Goal: Transaction & Acquisition: Book appointment/travel/reservation

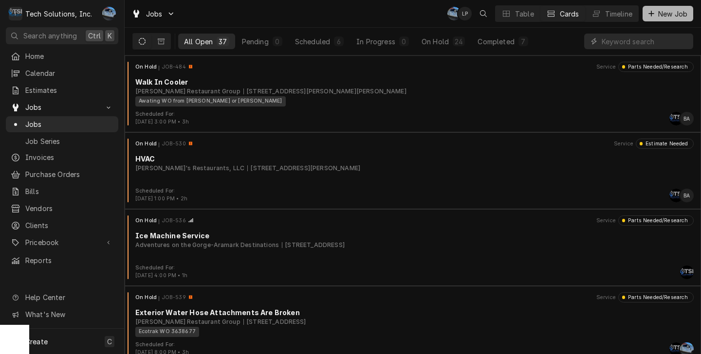
click at [654, 20] on button "New Job" at bounding box center [667, 14] width 51 height 16
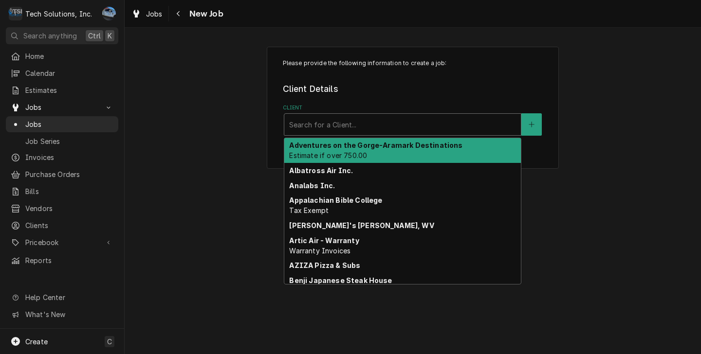
click at [321, 131] on div "Client" at bounding box center [402, 125] width 227 height 18
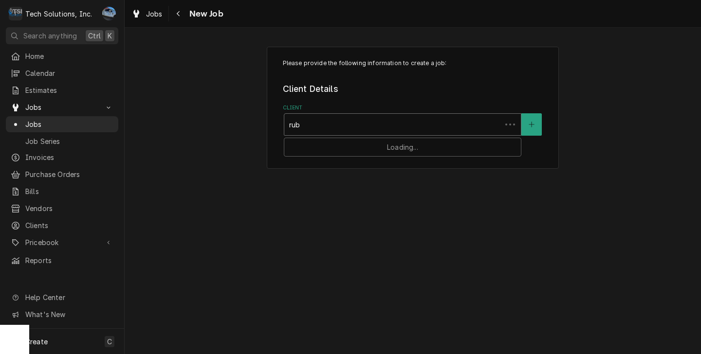
type input "ruby"
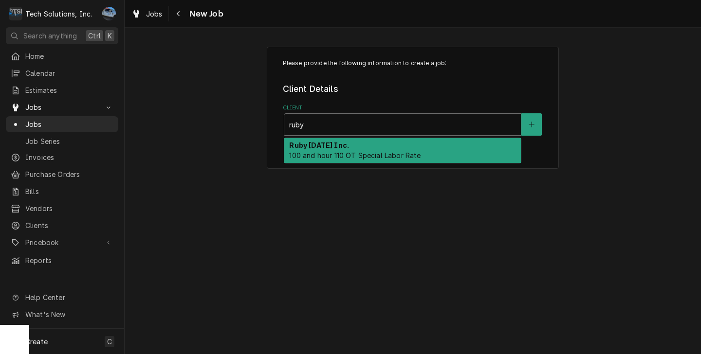
click at [367, 145] on div "Ruby Tuesday Inc. 100 and hour 110 OT Special Labor Rate" at bounding box center [402, 150] width 237 height 25
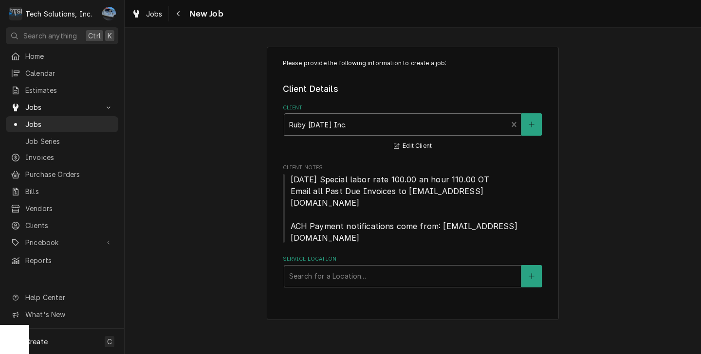
click at [350, 266] on div "Search for a Location..." at bounding box center [402, 276] width 237 height 21
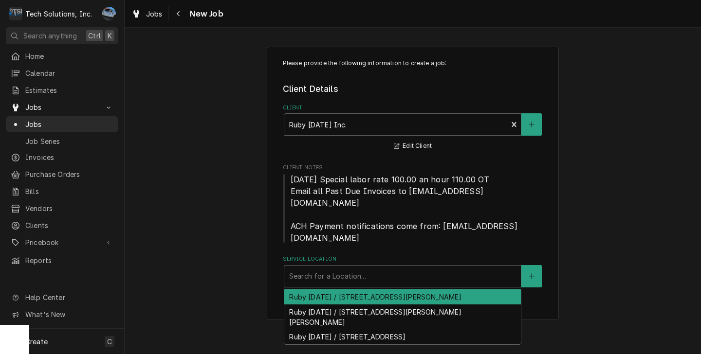
click at [454, 290] on div "Ruby [DATE] / [STREET_ADDRESS][PERSON_NAME]" at bounding box center [402, 297] width 237 height 15
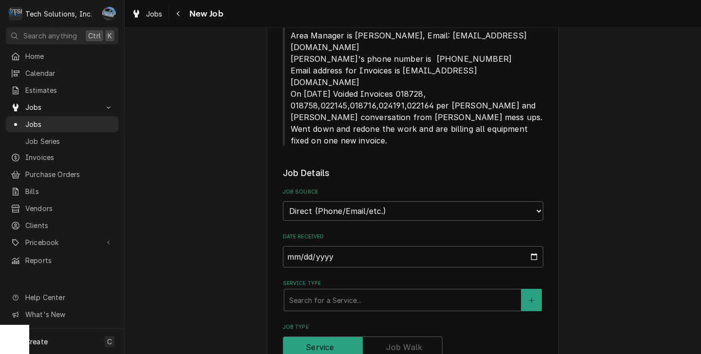
scroll to position [438, 0]
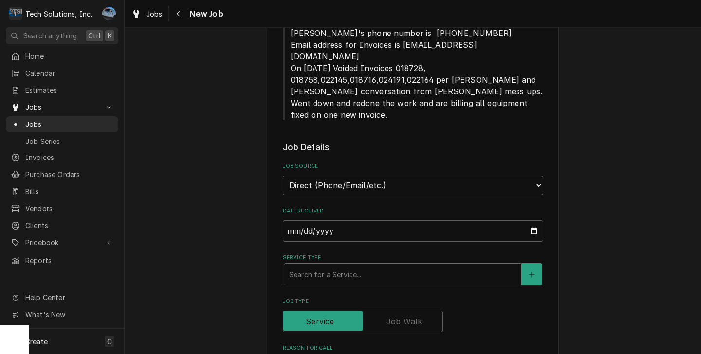
click at [399, 266] on div "Service Type" at bounding box center [402, 275] width 227 height 18
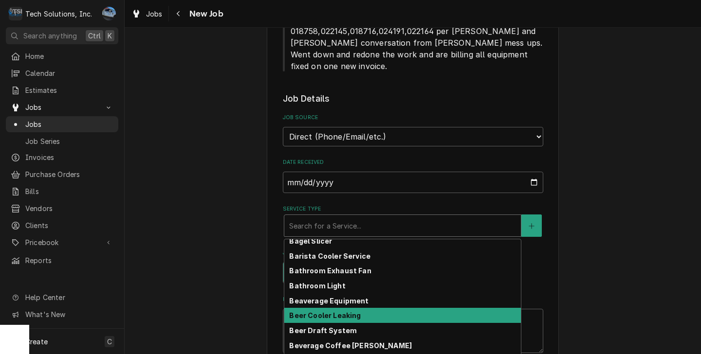
scroll to position [0, 0]
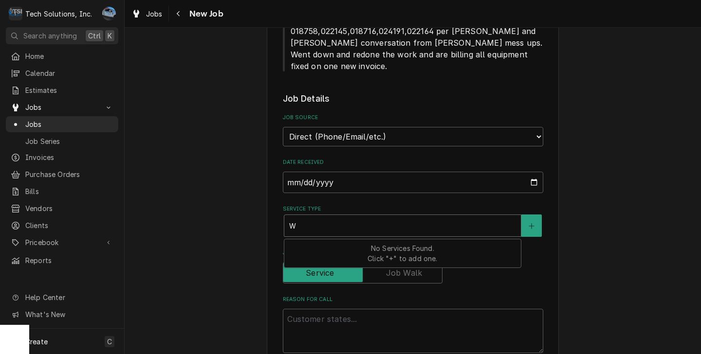
type textarea "x"
type input "W"
type textarea "x"
type input "Wa"
type textarea "x"
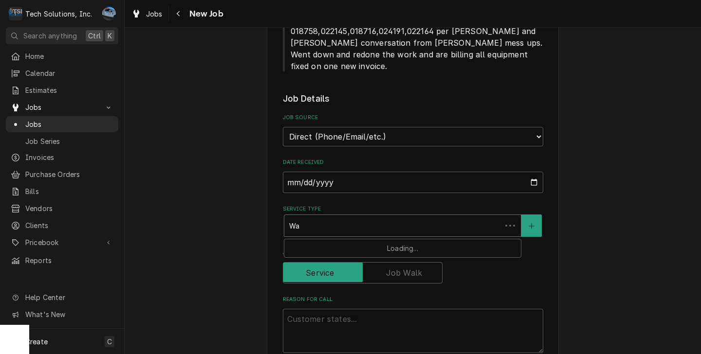
type input "Wal"
type textarea "x"
type input "Walk"
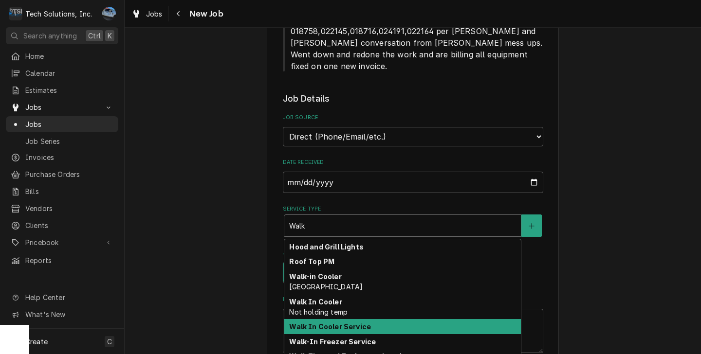
click at [333, 323] on strong "Walk In Cooler Service" at bounding box center [330, 327] width 82 height 8
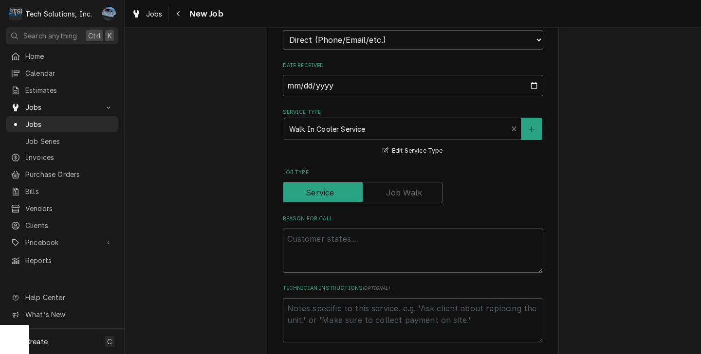
scroll to position [584, 0]
click at [310, 228] on textarea "Reason For Call" at bounding box center [413, 250] width 260 height 44
type textarea "x"
type textarea "R"
type textarea "x"
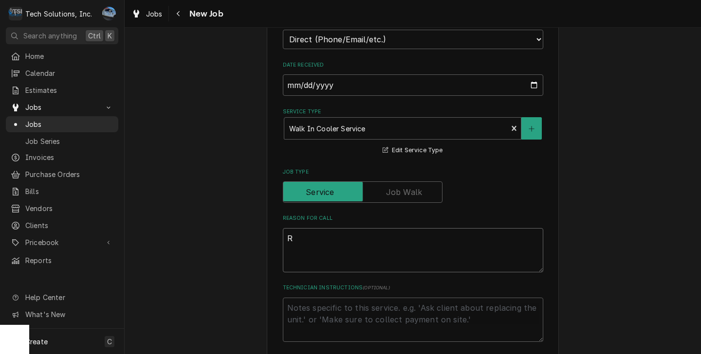
type textarea "Re"
type textarea "x"
type textarea "Rep"
type textarea "x"
type textarea "Repl"
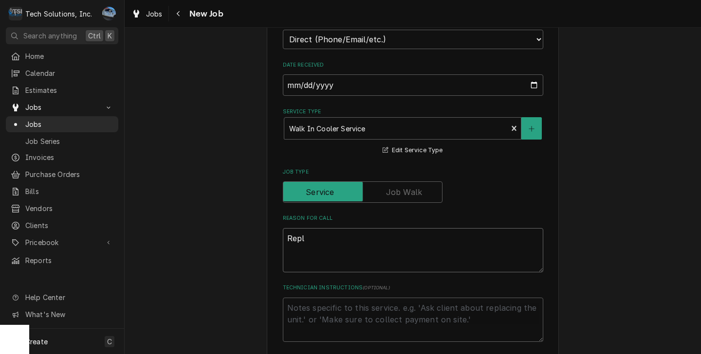
type textarea "x"
type textarea "Repla"
type textarea "x"
type textarea "Replac"
type textarea "x"
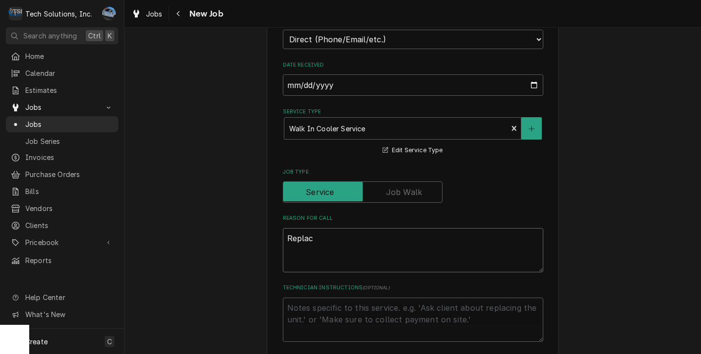
type textarea "Replace"
type textarea "x"
type textarea "Replac"
type textarea "x"
type textarea "Repla"
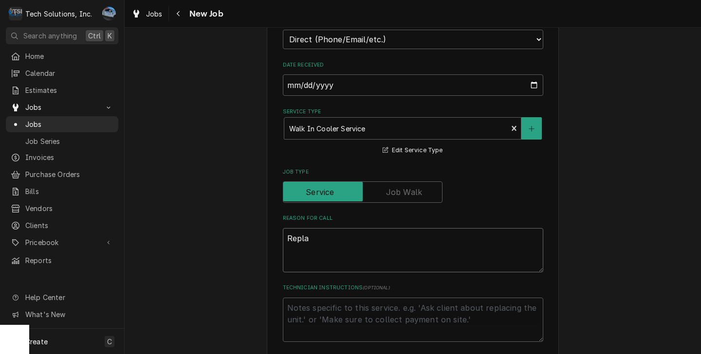
type textarea "x"
type textarea "Repl"
type textarea "x"
type textarea "Rep"
type textarea "x"
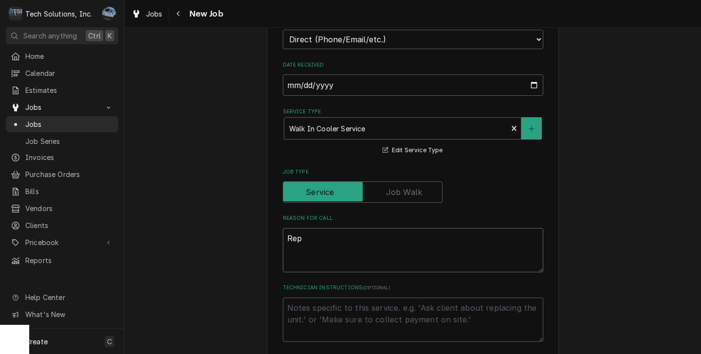
type textarea "Re"
type textarea "x"
type textarea "Rem"
type textarea "x"
type textarea "Remo"
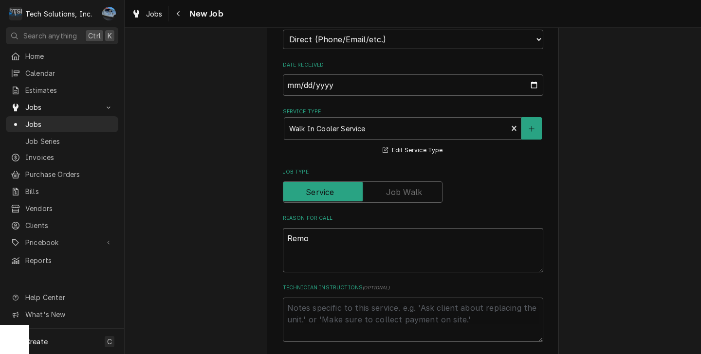
type textarea "x"
type textarea "Remov"
type textarea "x"
type textarea "Remove"
type textarea "x"
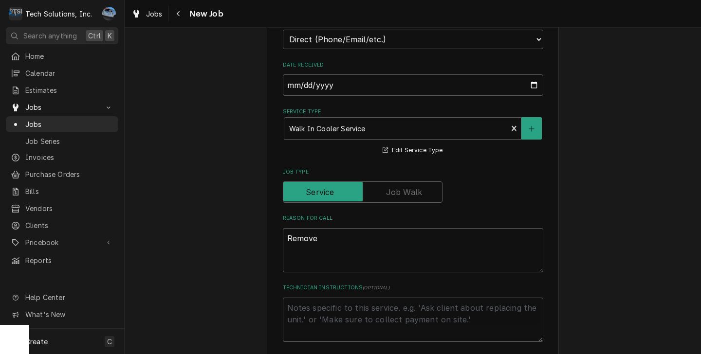
type textarea "Remove"
type textarea "x"
type textarea "Remove a"
type textarea "x"
type textarea "Remove an"
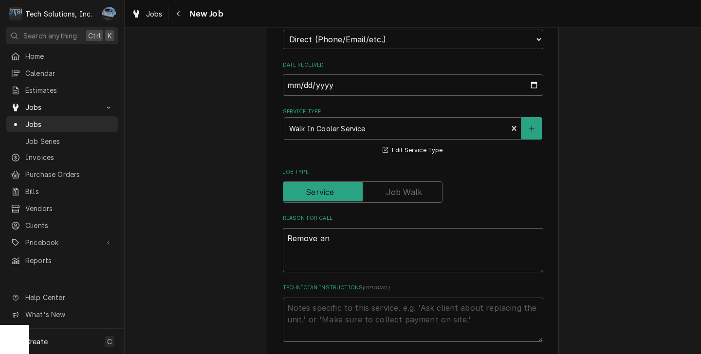
type textarea "x"
type textarea "Remove and"
type textarea "x"
type textarea "Remove and"
type textarea "x"
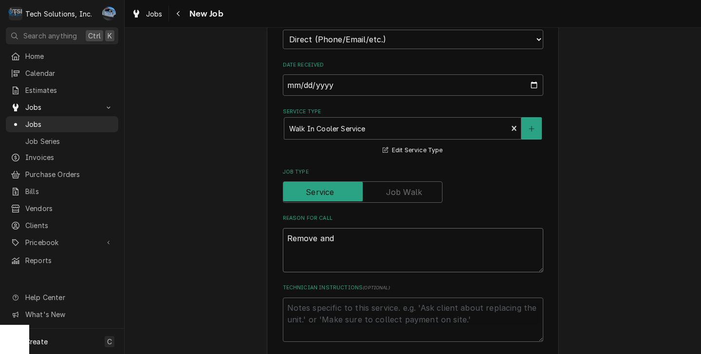
type textarea "Remove and r"
type textarea "x"
type textarea "Remove and re"
type textarea "x"
type textarea "Remove and rea"
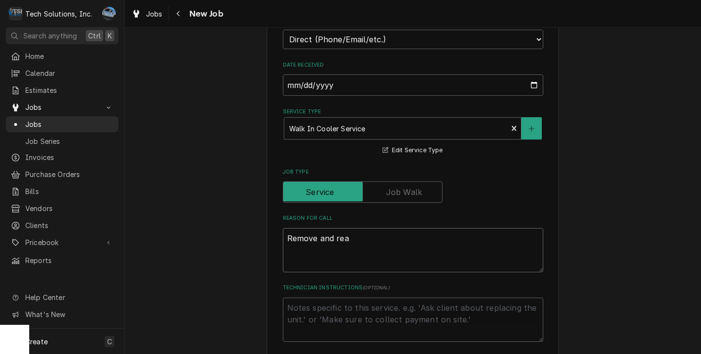
type textarea "x"
type textarea "Remove and reap"
type textarea "x"
type textarea "Remove and reapl"
type textarea "x"
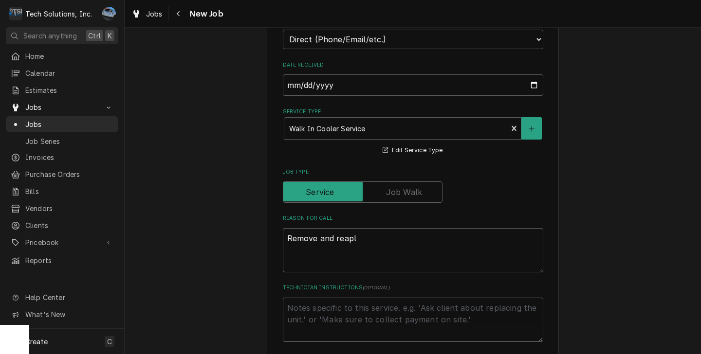
type textarea "Remove and reaplc"
type textarea "x"
type textarea "Remove and reaplce"
type textarea "x"
type textarea "Remove and reaplc"
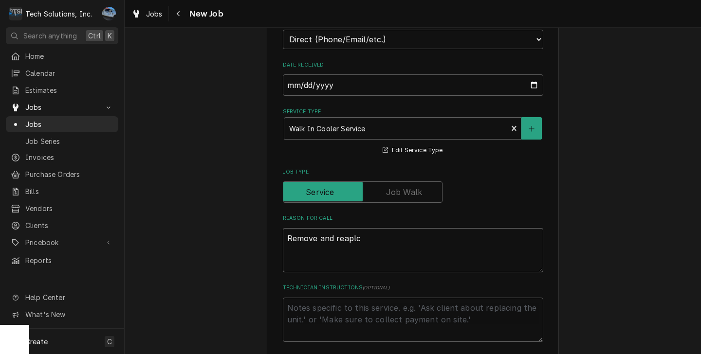
type textarea "x"
type textarea "Remove and reapla"
type textarea "x"
type textarea "Remove and reaplac"
type textarea "x"
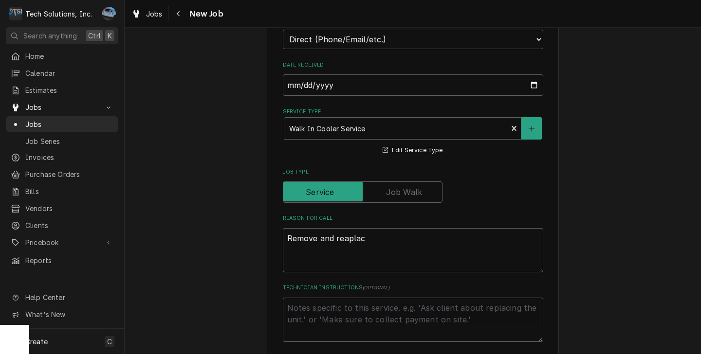
type textarea "Remove and reaplace"
type textarea "x"
type textarea "Remove and reaplacem"
type textarea "x"
type textarea "Remove and reaplacemn"
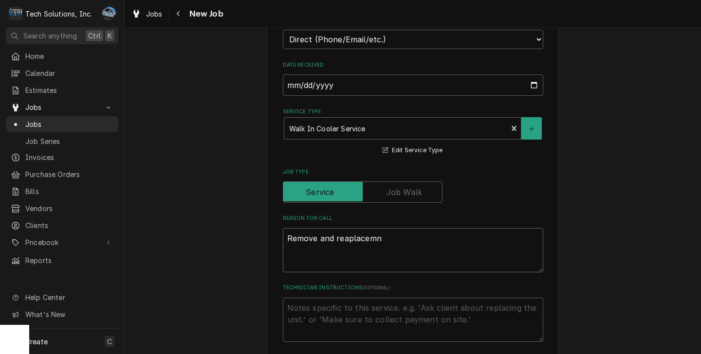
type textarea "x"
type textarea "Remove and reaplacemne"
type textarea "x"
type textarea "Remove and reaplacemnen"
type textarea "x"
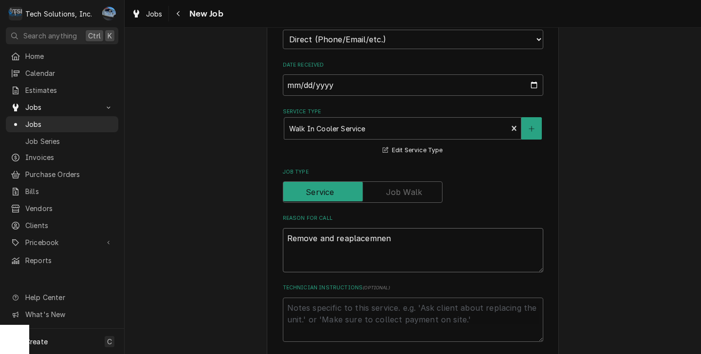
type textarea "Remove and reaplacemnent"
type textarea "x"
type textarea "Remove and reaplacemnent"
type textarea "x"
type textarea "Remove and reaplacemnent"
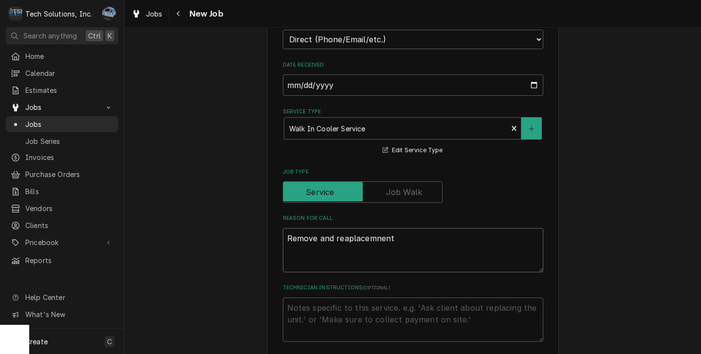
type textarea "x"
type textarea "Remove and reaplacemnen"
type textarea "x"
type textarea "Remove and reaplacemne"
type textarea "x"
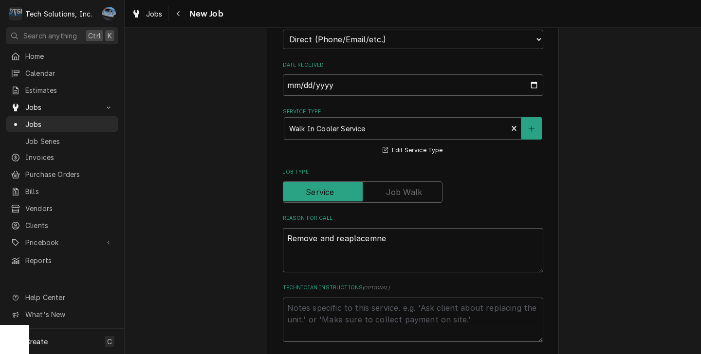
type textarea "Remove and reaplacemn"
type textarea "x"
type textarea "Remove and reaplacem"
type textarea "x"
type textarea "Remove and reaplace"
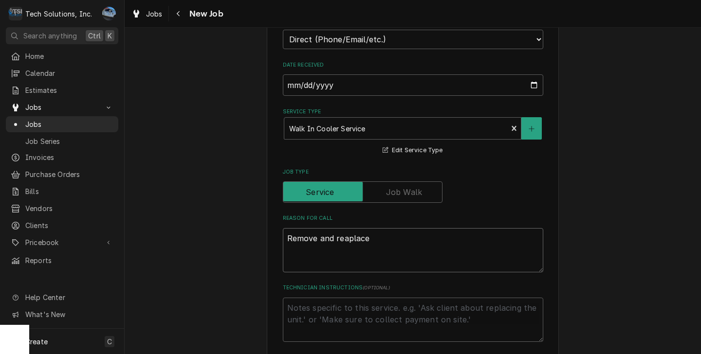
type textarea "x"
type textarea "Remove and reaplac"
type textarea "x"
type textarea "Remove and reaplacm"
type textarea "x"
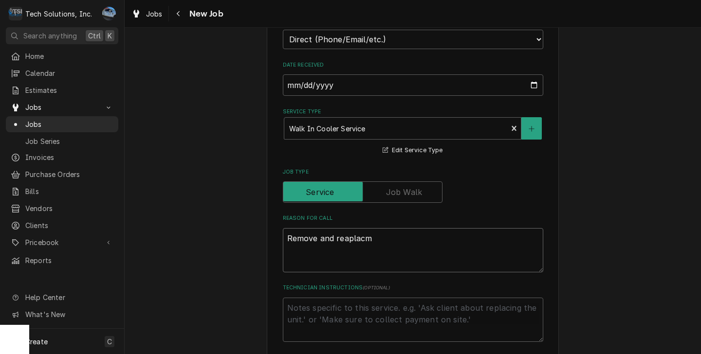
type textarea "Remove and reaplacme"
type textarea "x"
type textarea "Remove and reaplacmen"
type textarea "x"
type textarea "Remove and reaplacment"
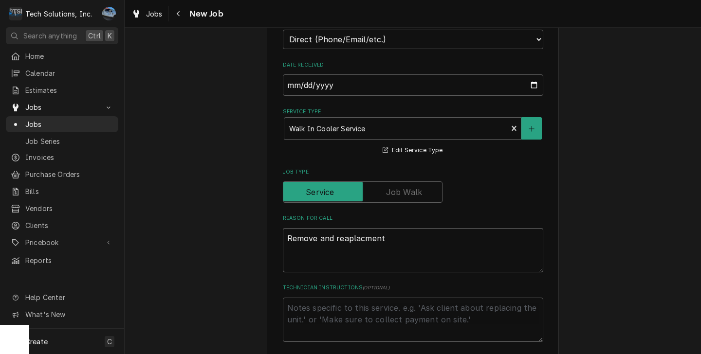
type textarea "x"
type textarea "Remove and reaplacment"
type textarea "x"
type textarea "Remove and replacement"
type textarea "x"
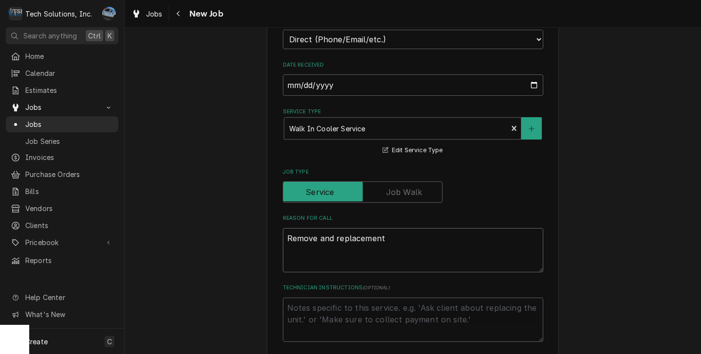
type textarea "Remove and replacemen"
type textarea "x"
type textarea "Remove and replaceme"
type textarea "x"
type textarea "Remove and replacem"
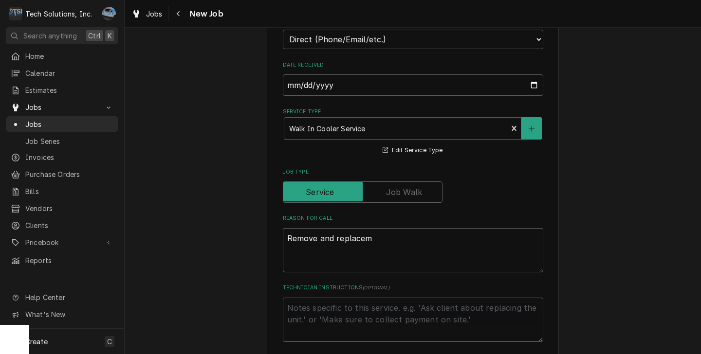
type textarea "x"
type textarea "Remove and replace"
type textarea "x"
type textarea "Remove and replace"
type textarea "x"
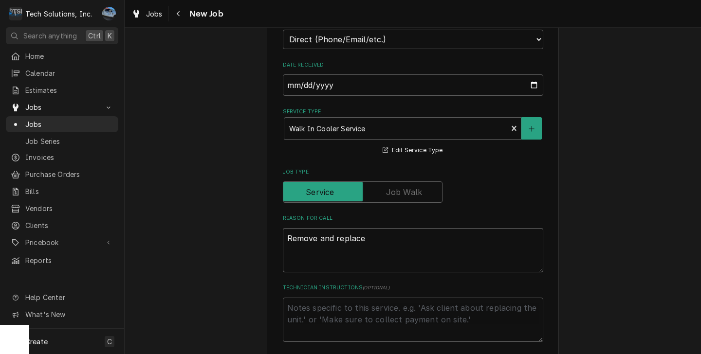
type textarea "Remove and replace w"
type textarea "x"
type textarea "Remove and replace wa"
type textarea "x"
type textarea "Remove and replace wal"
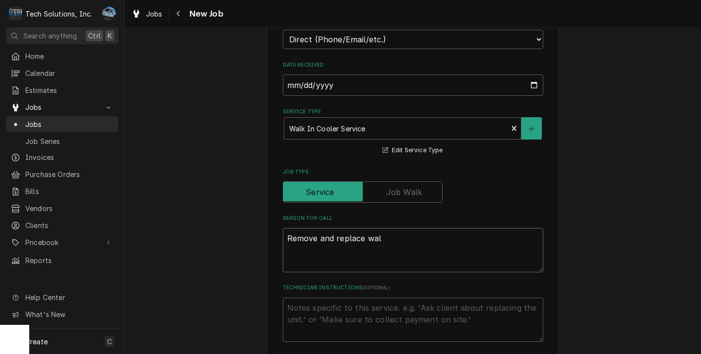
type textarea "x"
type textarea "Remove and replace walk"
type textarea "x"
type textarea "Remove and replace walk"
type textarea "x"
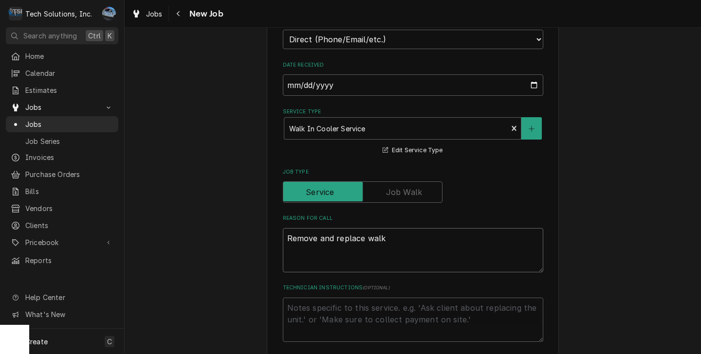
type textarea "Remove and replace walk i"
type textarea "x"
type textarea "Remove and replace walk in"
type textarea "x"
type textarea "Remove and replace walk in"
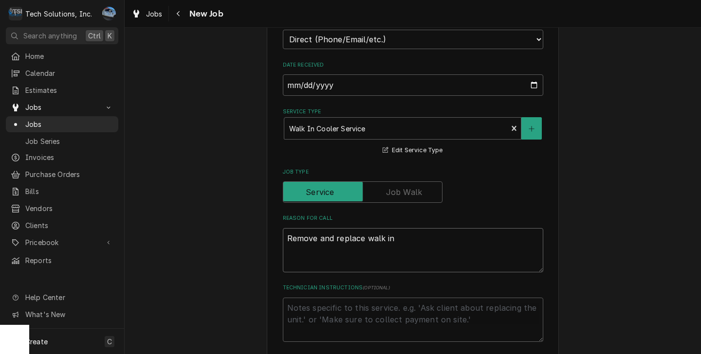
type textarea "x"
type textarea "Remove and replace walk in c"
type textarea "x"
type textarea "Remove and replace walk in co"
type textarea "x"
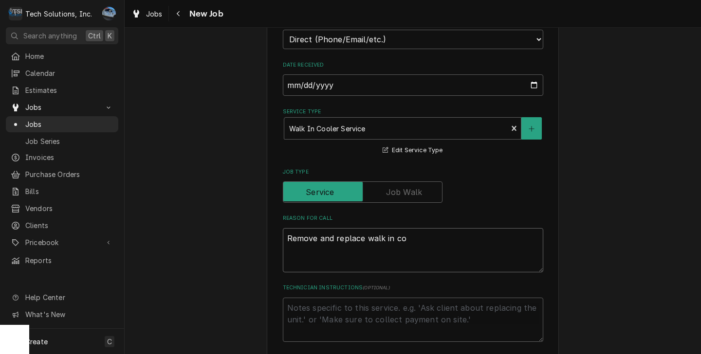
type textarea "Remove and replace walk in coo"
type textarea "x"
type textarea "Remove and replace walk in cool"
type textarea "x"
type textarea "Remove and replace walk in coole"
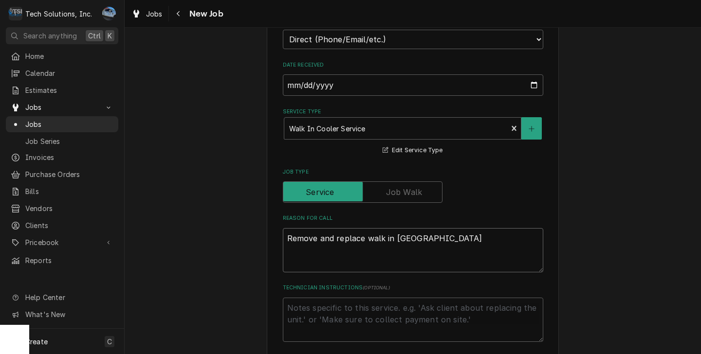
type textarea "x"
type textarea "Remove and replace walk in cooler"
type textarea "x"
type textarea "Remove and replace walk in cooler"
type textarea "x"
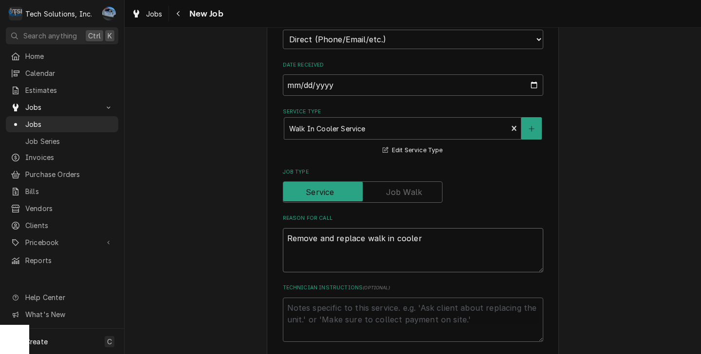
type textarea "Remove and replace walk in cooler a"
type textarea "x"
type textarea "Remove and replace walk in cooler an"
type textarea "x"
type textarea "Remove and replace walk in cooler and"
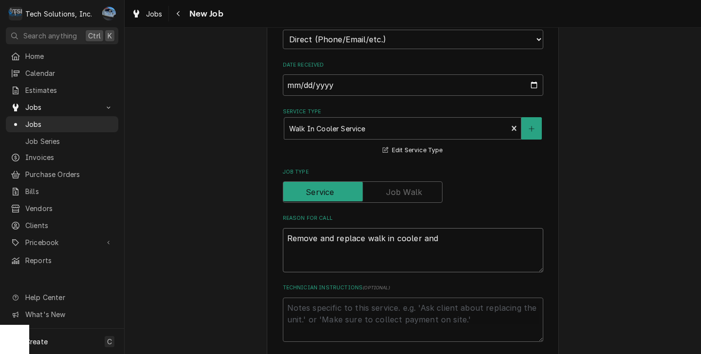
type textarea "x"
type textarea "Remove and replace walk in cooler and"
type textarea "x"
type textarea "Remove and replace walk in cooler and e"
type textarea "x"
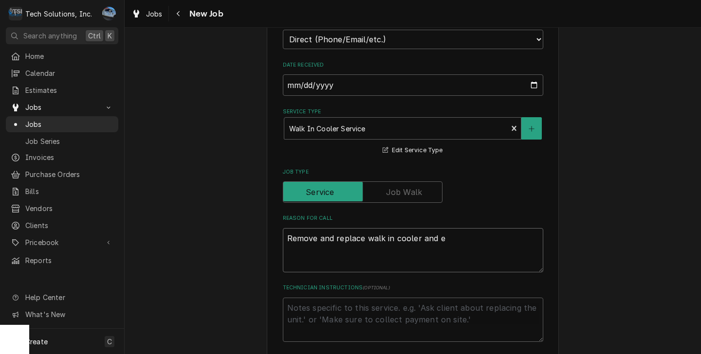
type textarea "Remove and replace walk in cooler and ev"
type textarea "x"
type textarea "Remove and replace walk in cooler and eva"
type textarea "x"
type textarea "Remove and replace walk in cooler and evap"
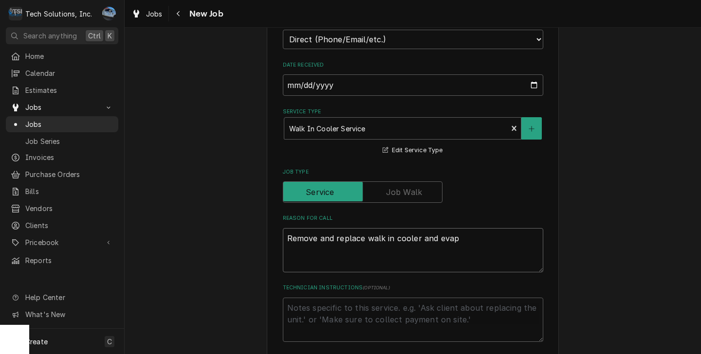
type textarea "x"
type textarea "Remove and replace walk in cooler and evapo"
type textarea "x"
type textarea "Remove and replace walk in cooler and evapor"
type textarea "x"
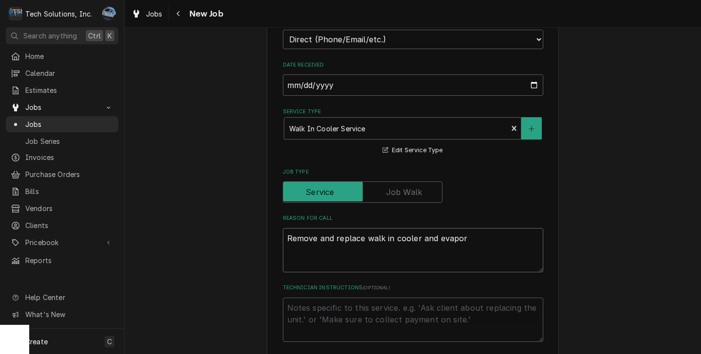
type textarea "Remove and replace walk in cooler and evapora"
type textarea "x"
type textarea "Remove and replace walk in cooler and evaporat"
type textarea "x"
type textarea "Remove and replace walk in cooler and evaporate"
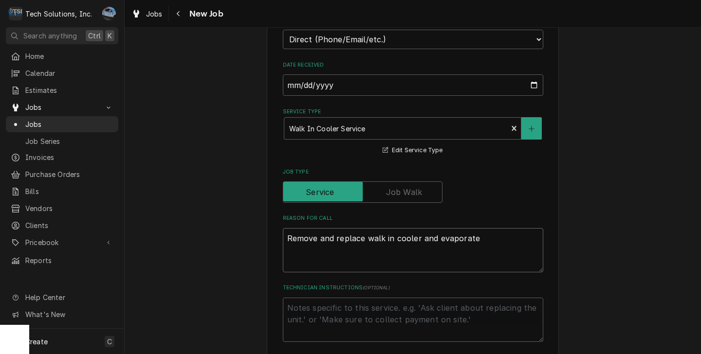
type textarea "x"
type textarea "Remove and replace walk in cooler and evaporater"
type textarea "x"
type textarea "Remove and replace walk in cooler and evaporater"
type textarea "x"
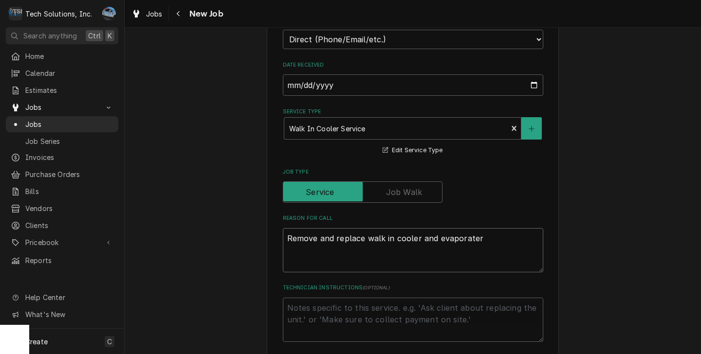
type textarea "Remove and replace walk in cooler and evaporator"
type textarea "x"
type textarea "Remove and replace walk in cooler and evaporator."
type textarea "x"
type textarea "Remove and replace walk in cooler and evaporator."
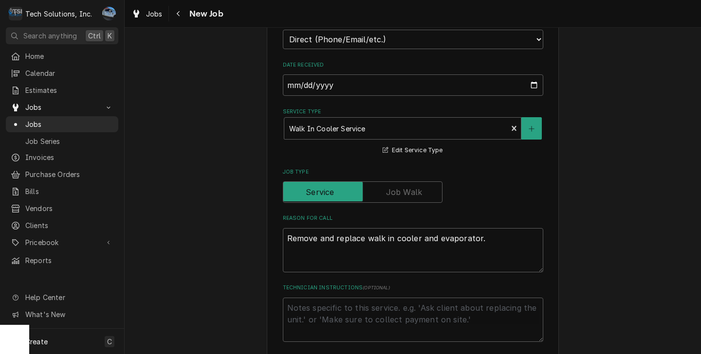
click at [619, 190] on div "Please provide the following information to create a job: Client Details Client…" at bounding box center [413, 182] width 576 height 1456
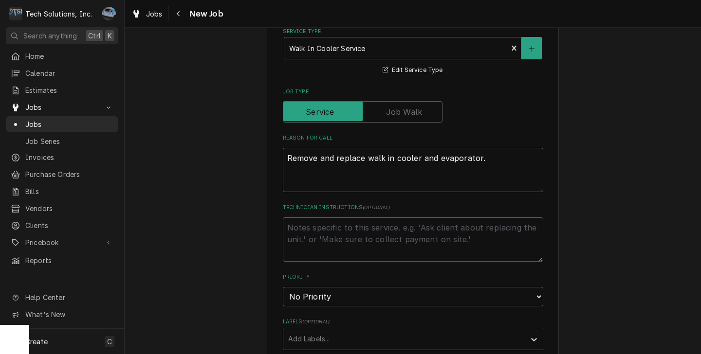
scroll to position [681, 0]
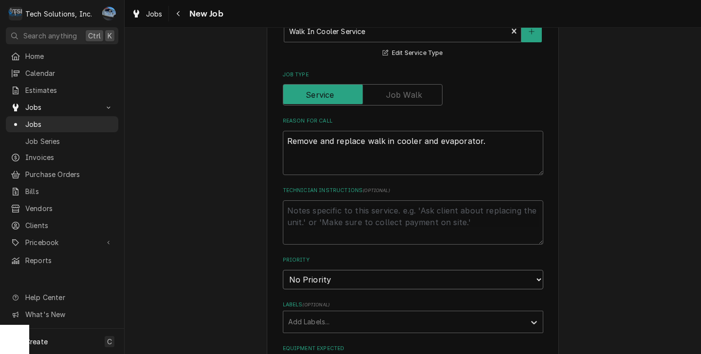
click at [392, 270] on select "No Priority Urgent High Medium Low" at bounding box center [413, 279] width 260 height 19
select select "2"
click at [283, 270] on select "No Priority Urgent High Medium Low" at bounding box center [413, 279] width 260 height 19
type textarea "x"
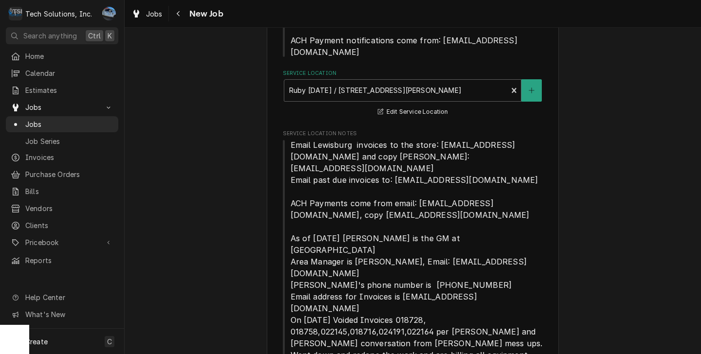
scroll to position [0, 0]
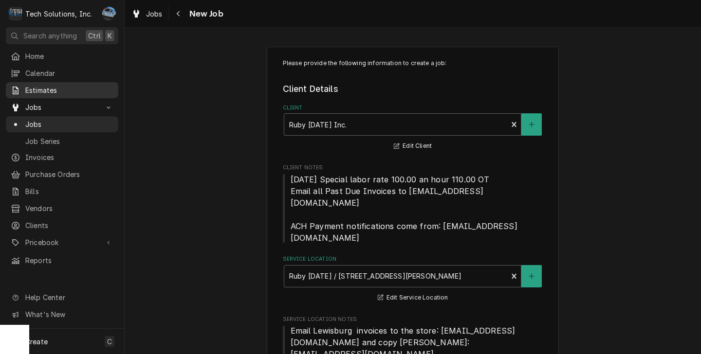
click at [52, 90] on span "Estimates" at bounding box center [69, 90] width 88 height 10
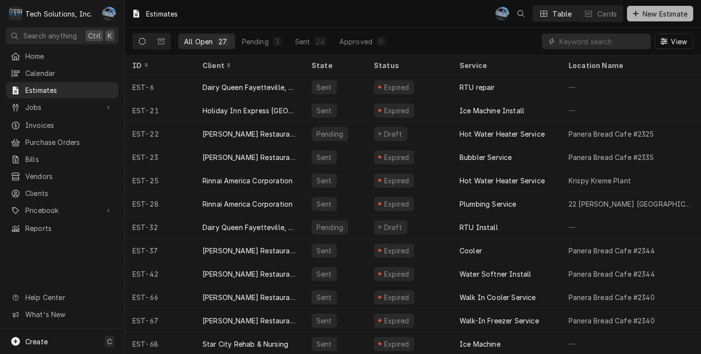
click at [655, 15] on span "New Estimate" at bounding box center [665, 14] width 49 height 10
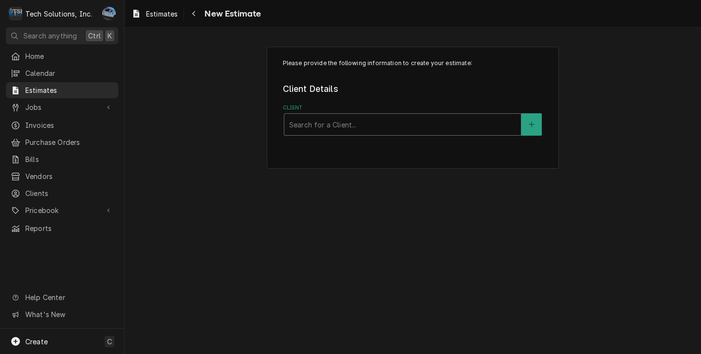
click at [342, 130] on div "Client" at bounding box center [402, 125] width 227 height 18
type input "ruby"
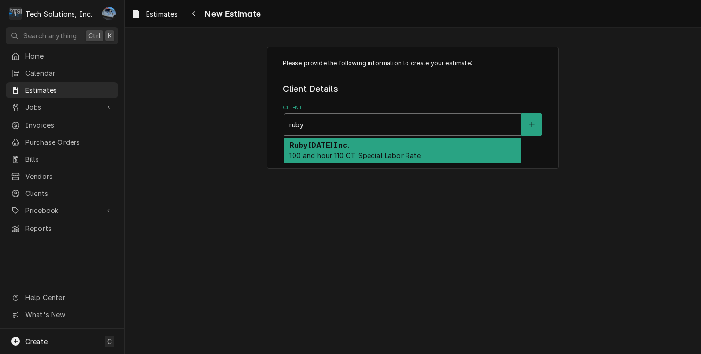
click at [328, 146] on strong "Ruby [DATE] Inc." at bounding box center [319, 145] width 60 height 8
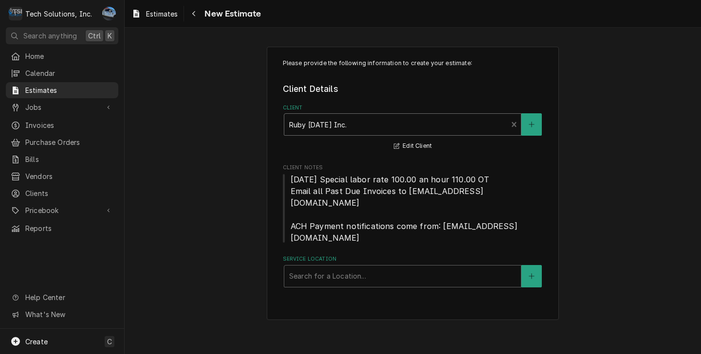
drag, startPoint x: 330, startPoint y: 244, endPoint x: 376, endPoint y: 239, distance: 46.0
click at [331, 266] on div "Search for a Location..." at bounding box center [402, 276] width 237 height 21
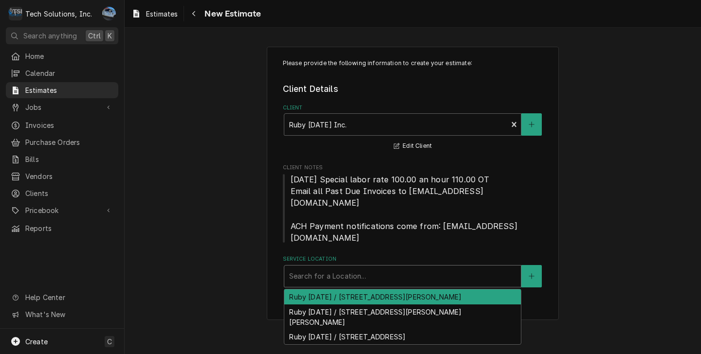
click at [442, 290] on div "Ruby Tuesday / 151 Coleman Drive, Lewisburg, WV 24901" at bounding box center [402, 297] width 237 height 15
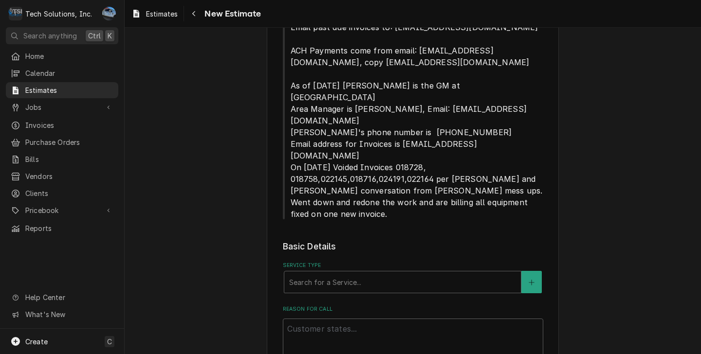
scroll to position [487, 0]
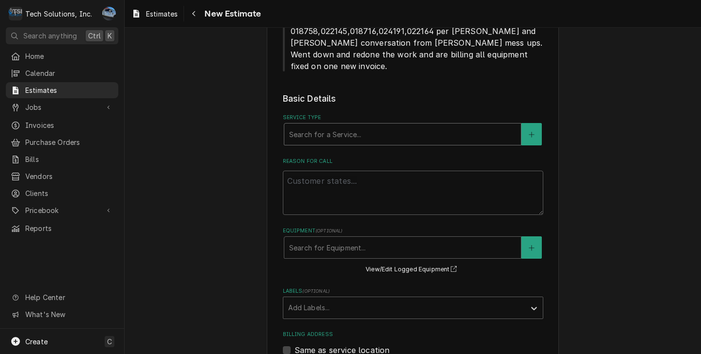
click at [312, 126] on div "Service Type" at bounding box center [402, 135] width 227 height 18
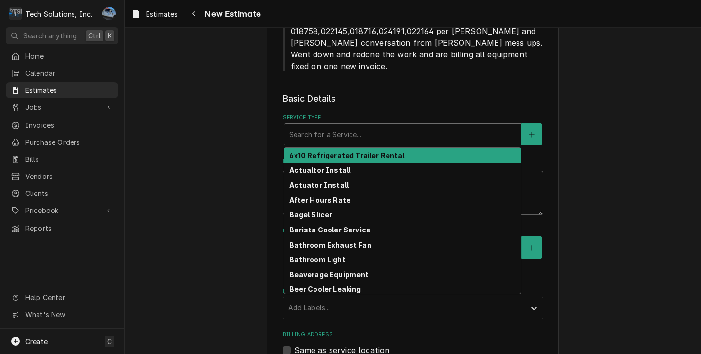
type textarea "x"
type input "W"
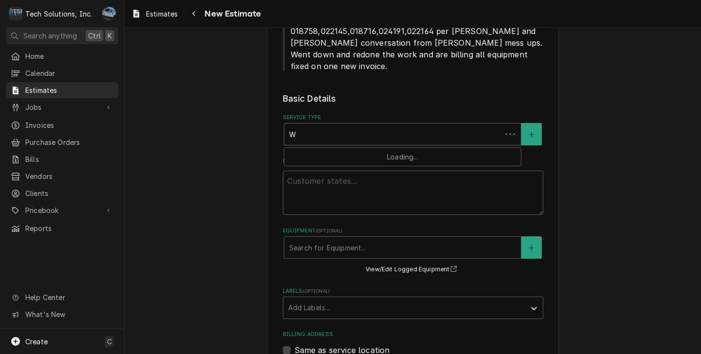
type textarea "x"
type input "WA"
type textarea "x"
type input "WAl"
type textarea "x"
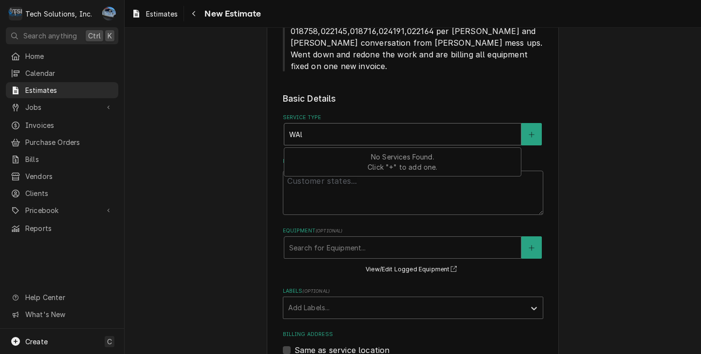
type input "WAlk"
type textarea "x"
type input "WAlk"
type textarea "x"
type input "WAlk i"
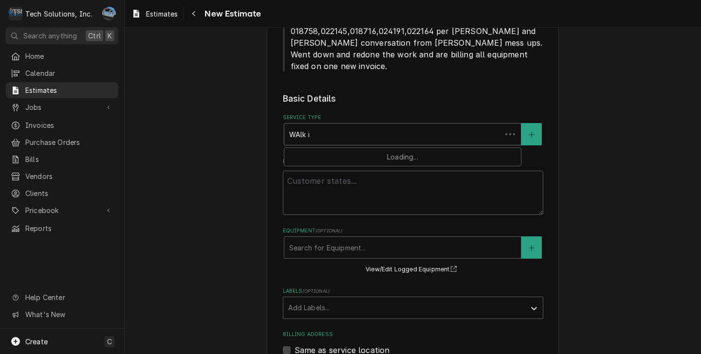
type textarea "x"
type input "WAlk in"
type textarea "x"
type input "WAlk in"
type textarea "x"
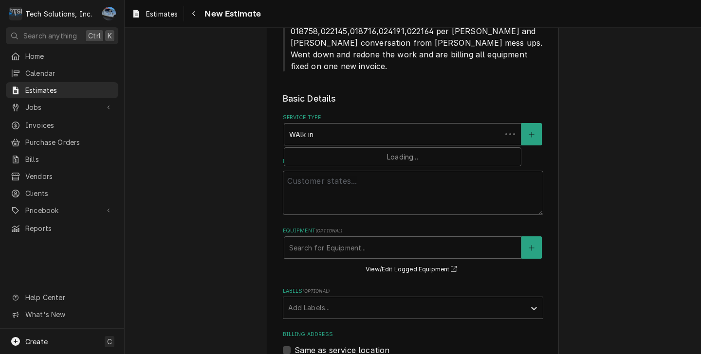
type input "WAlk in c"
type textarea "x"
type input "WAlk in co"
type textarea "x"
type input "WAlk in coo"
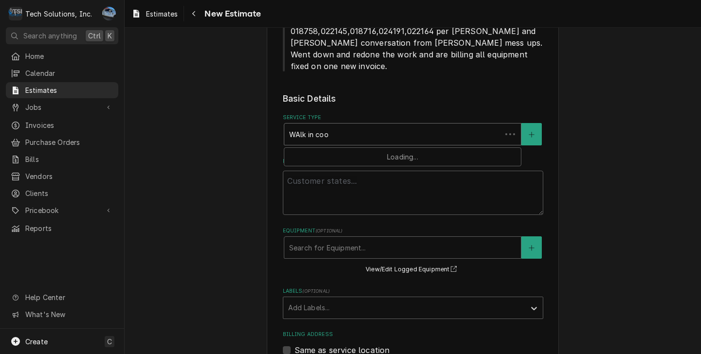
type textarea "x"
type input "WAlk in cool"
type textarea "x"
type input "WAlk in coole"
type textarea "x"
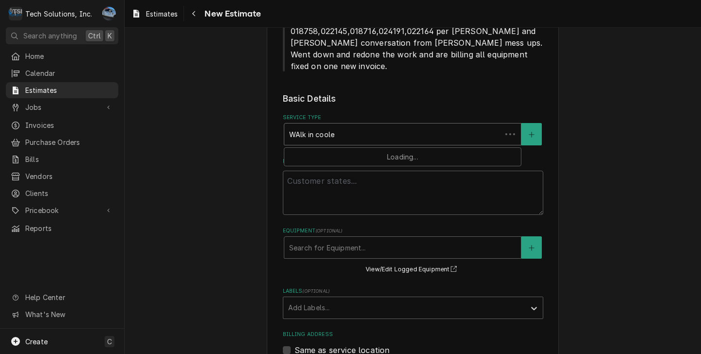
type input "WAlk in cooler"
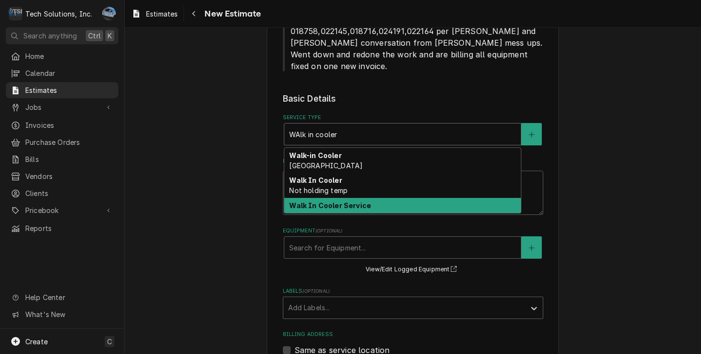
click at [332, 201] on strong "Walk In Cooler Service" at bounding box center [330, 205] width 82 height 8
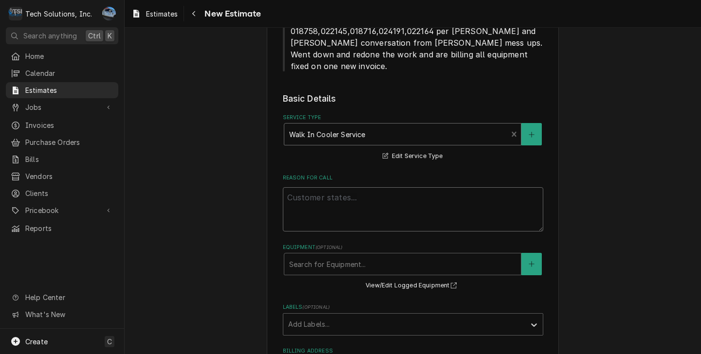
click at [363, 187] on textarea "Reason For Call" at bounding box center [413, 209] width 260 height 44
type textarea "x"
type textarea "R"
type textarea "x"
type textarea "Re"
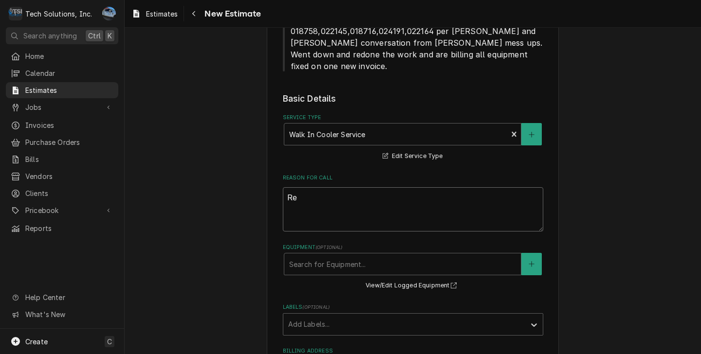
type textarea "x"
type textarea "Rem"
type textarea "x"
type textarea "Remo"
type textarea "x"
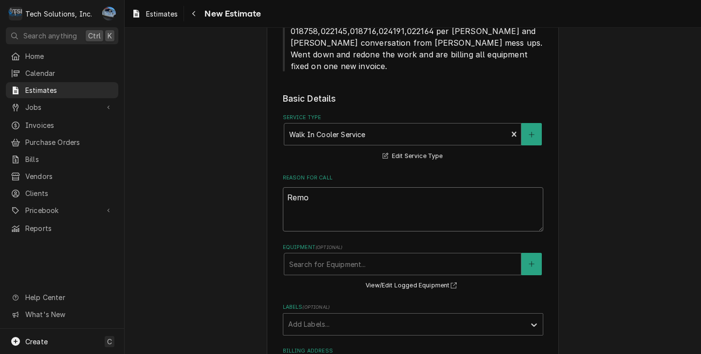
type textarea "Remov"
type textarea "x"
type textarea "Remove"
type textarea "x"
type textarea "Remove"
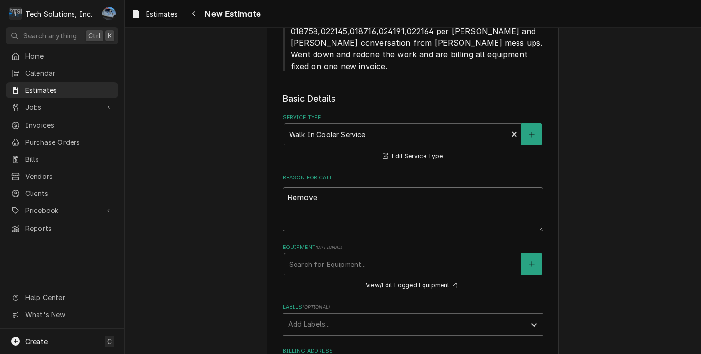
type textarea "x"
type textarea "Remove a"
type textarea "x"
type textarea "Remove an"
type textarea "x"
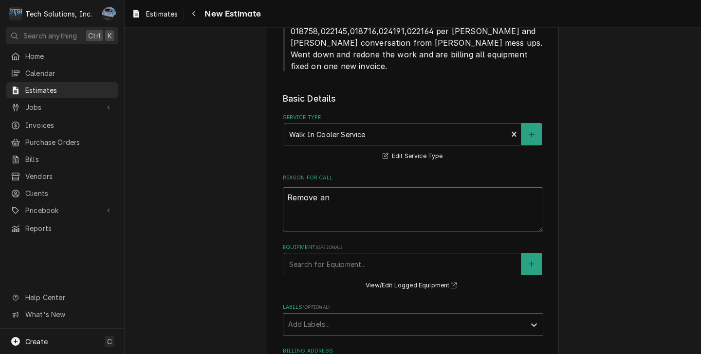
type textarea "Remove and"
type textarea "x"
type textarea "Remove and"
type textarea "x"
type textarea "Remove and r"
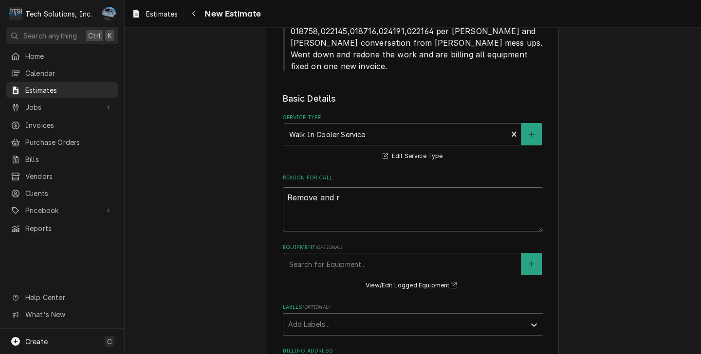
type textarea "x"
type textarea "Remove and re"
type textarea "x"
type textarea "Remove and rea"
type textarea "x"
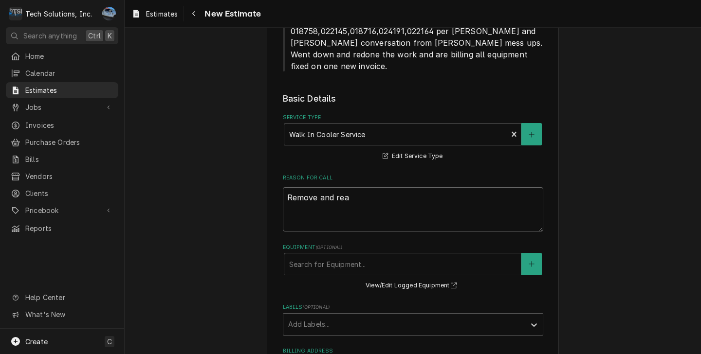
type textarea "Remove and reap"
type textarea "x"
type textarea "Remove and reapl"
type textarea "x"
type textarea "Remove and reaplc"
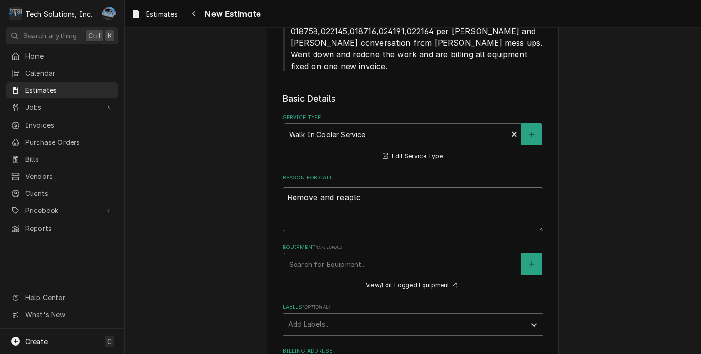
type textarea "x"
type textarea "Remove and reaplce"
type textarea "x"
type textarea "Remove and reaplce"
type textarea "x"
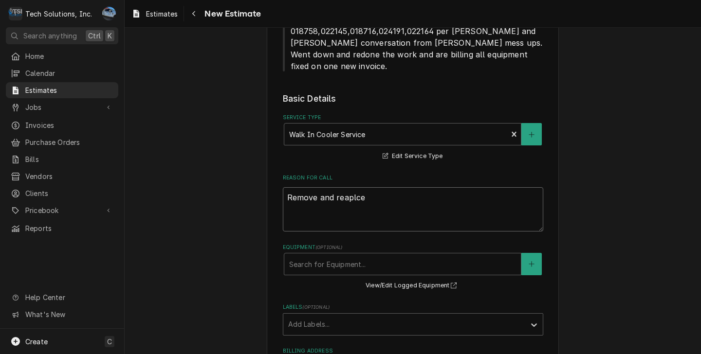
type textarea "Remove and reaplce"
type textarea "x"
type textarea "Remove and reaplc"
type textarea "x"
type textarea "Remove and reapl"
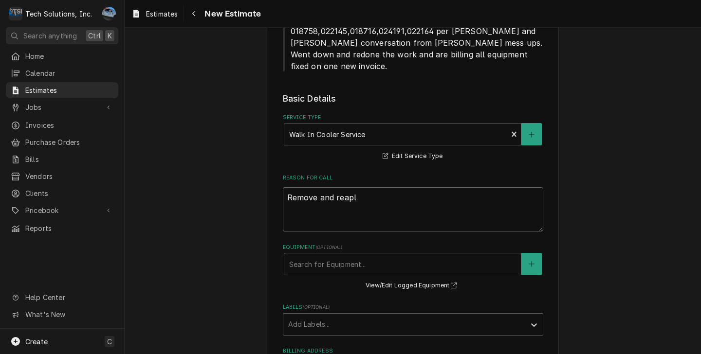
type textarea "x"
type textarea "Remove and reap"
type textarea "x"
type textarea "Remove and rea"
type textarea "x"
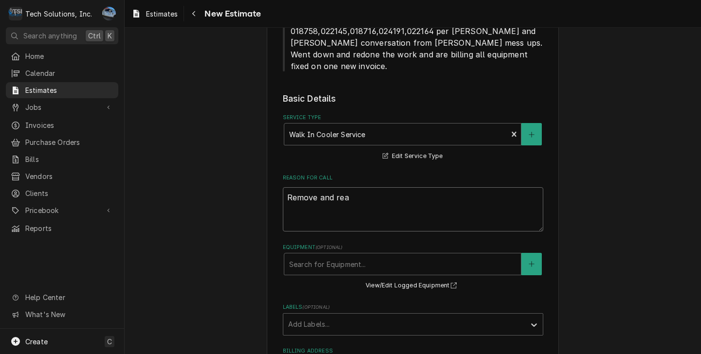
type textarea "Remove and re"
type textarea "x"
type textarea "Remove and rep"
type textarea "x"
type textarea "Remove and repl"
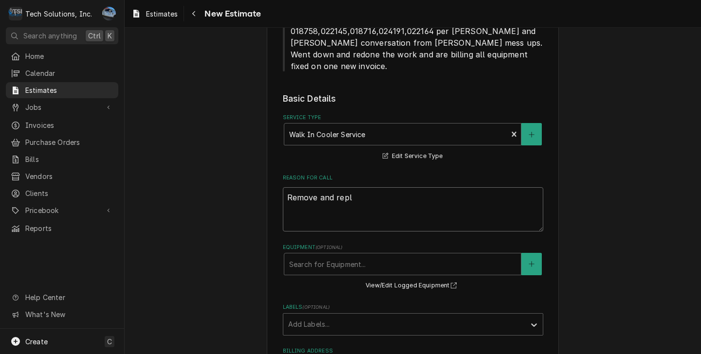
type textarea "x"
type textarea "Remove and repla"
type textarea "x"
type textarea "Remove and replac"
type textarea "x"
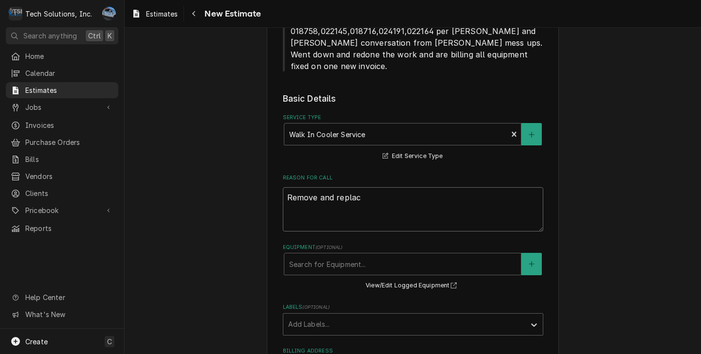
type textarea "Remove and replace"
type textarea "x"
type textarea "Remove and replace"
type textarea "x"
type textarea "Remove and replace w"
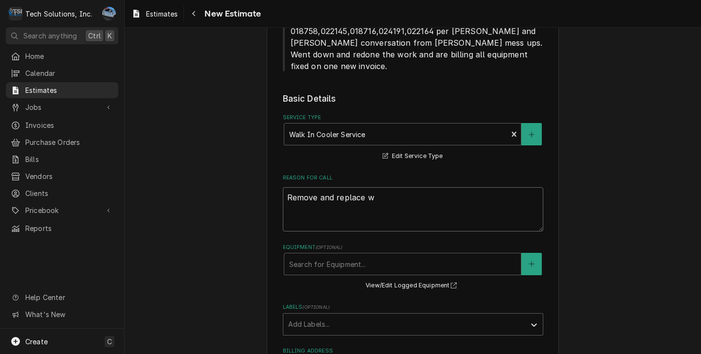
type textarea "x"
type textarea "Remove and replace wal"
type textarea "x"
type textarea "Remove and replace walk"
type textarea "x"
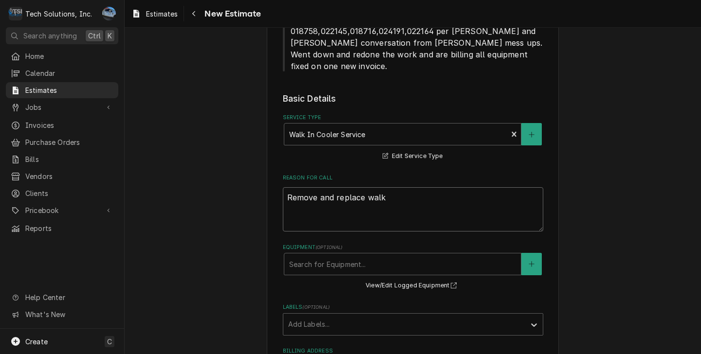
type textarea "Remove and replace walk"
type textarea "x"
type textarea "Remove and replace walk i"
type textarea "x"
type textarea "Remove and replace walk in"
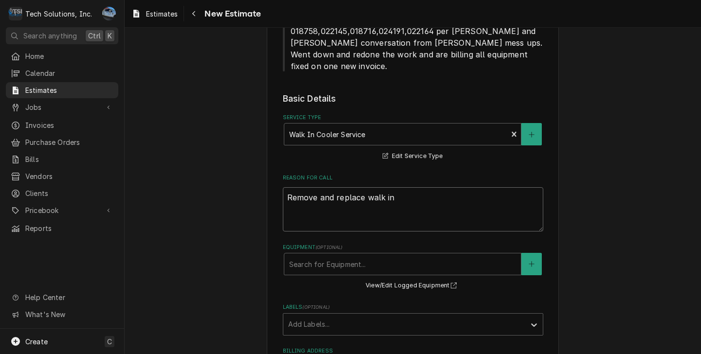
type textarea "x"
type textarea "Remove and replace walk in"
type textarea "x"
type textarea "Remove and replace walk in c"
type textarea "x"
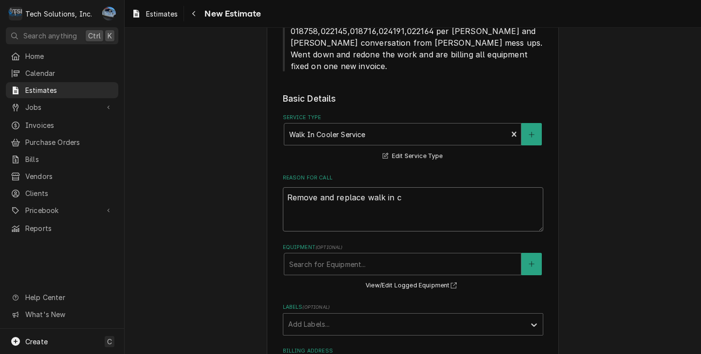
type textarea "Remove and replace walk in co"
type textarea "x"
type textarea "Remove and replace walk in coo"
type textarea "x"
type textarea "Remove and replace walk in cool"
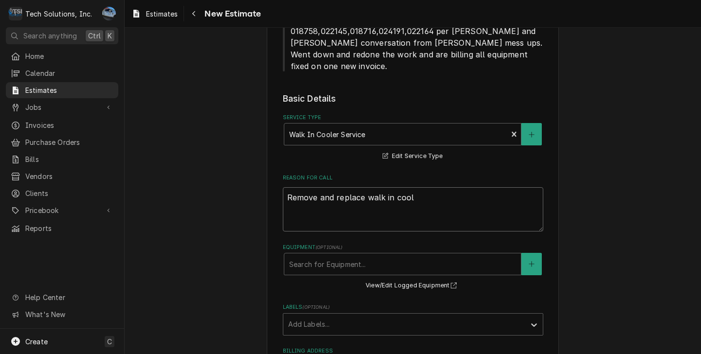
type textarea "x"
type textarea "Remove and replace walk in coole"
type textarea "x"
type textarea "Remove and replace walk in cooler"
type textarea "x"
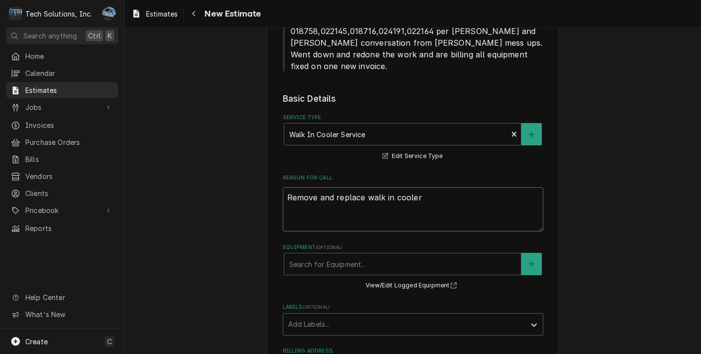
type textarea "Remove and replace walk in cooler"
type textarea "x"
type textarea "Remove and replace walk in cooler E"
type textarea "x"
type textarea "Remove and replace walk in cooler EV"
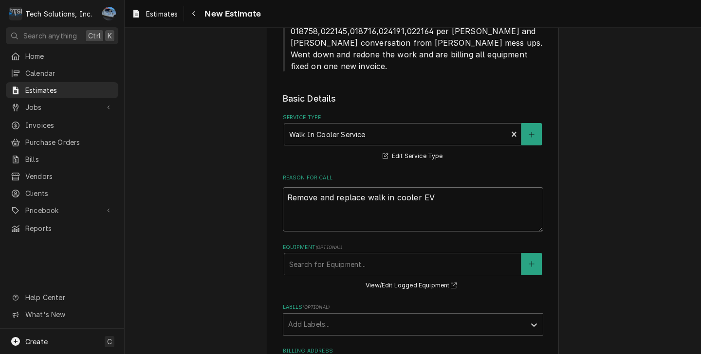
type textarea "x"
type textarea "Remove and replace walk in cooler EVA"
type textarea "x"
type textarea "Remove and replace walk in cooler EVAP"
type textarea "x"
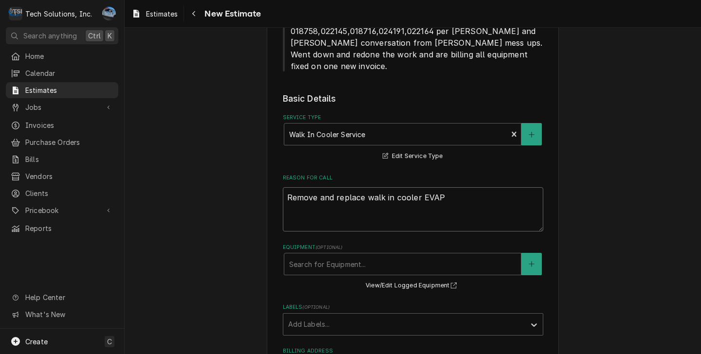
type textarea "Remove and replace walk in cooler EVAP"
type textarea "x"
type textarea "Remove and replace walk in cooler EVAP a"
type textarea "x"
type textarea "Remove and replace walk in cooler EVAP an"
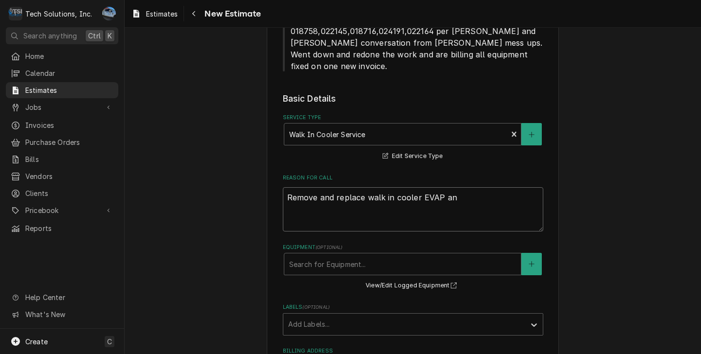
type textarea "x"
type textarea "Remove and replace walk in cooler EVAP and"
type textarea "x"
type textarea "Remove and replace walk in cooler EVAP and"
type textarea "x"
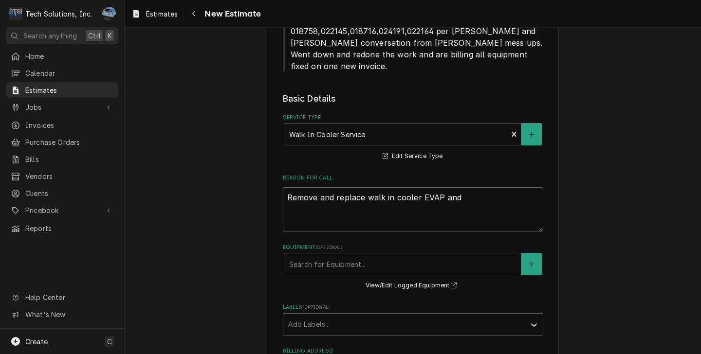
type textarea "Remove and replace walk in cooler EVAP and C"
type textarea "x"
type textarea "Remove and replace walk in cooler EVAP and CO"
type textarea "x"
type textarea "Remove and replace walk in cooler EVAP and COn"
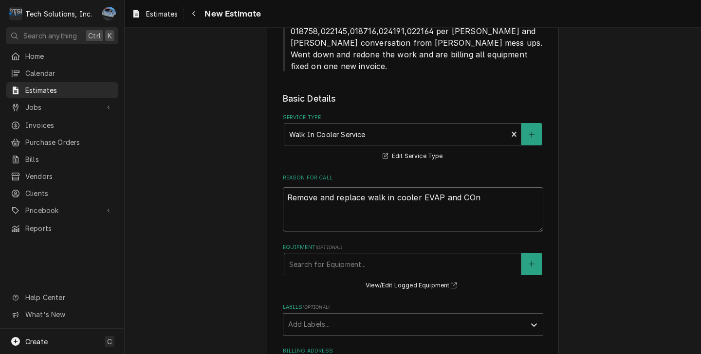
type textarea "x"
type textarea "Remove and replace walk in cooler EVAP and COnd"
type textarea "x"
type textarea "Remove and replace walk in cooler EVAP and COnde"
type textarea "x"
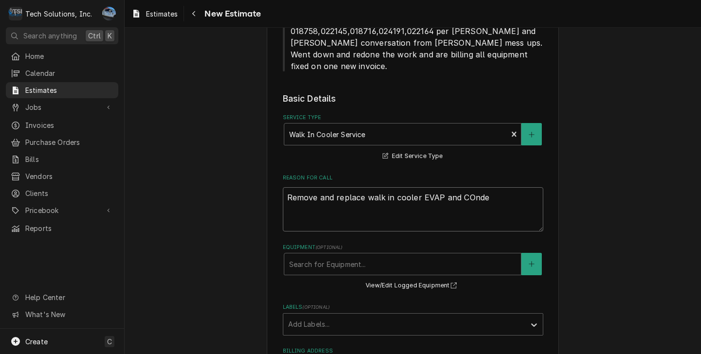
type textarea "Remove and replace walk in cooler EVAP and COnd"
type textarea "x"
type textarea "Remove and replace walk in cooler EVAP and COn"
type textarea "x"
type textarea "Remove and replace walk in cooler EVAP and CO"
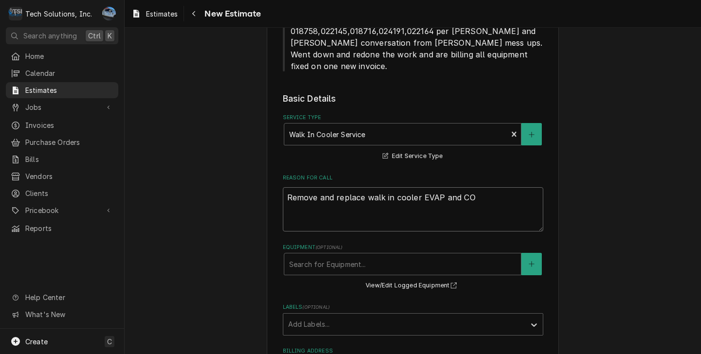
type textarea "x"
type textarea "Remove and replace walk in cooler EVAP and C"
type textarea "x"
type textarea "Remove and replace walk in cooler EVAP and Co"
type textarea "x"
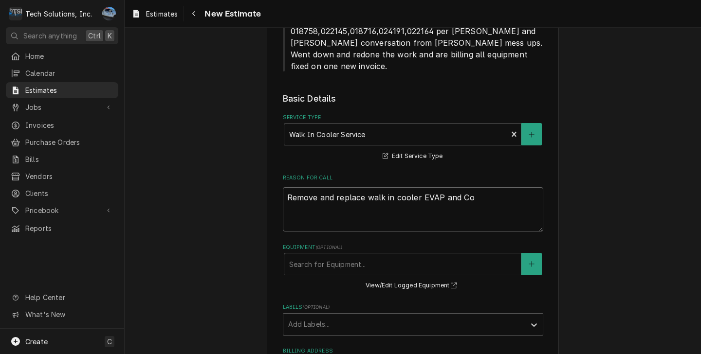
type textarea "Remove and replace walk in cooler EVAP and Con"
type textarea "x"
type textarea "Remove and replace walk in cooler EVAP and Cond"
type textarea "x"
type textarea "Remove and replace walk in cooler EVAP and Conde"
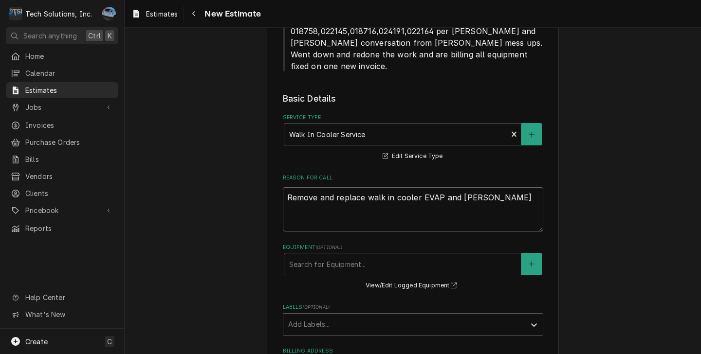
type textarea "x"
type textarea "Remove and replace walk in cooler EVAP and Condes"
type textarea "x"
type textarea "Remove and replace walk in cooler EVAP and Condest"
type textarea "x"
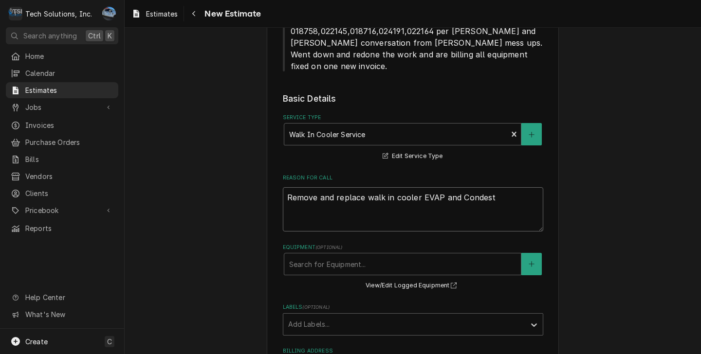
type textarea "Remove and replace walk in cooler EVAP and Condes"
type textarea "x"
type textarea "Remove and replace walk in cooler EVAP and Condese"
type textarea "x"
type textarea "Remove and replace walk in cooler EVAP and Condeser"
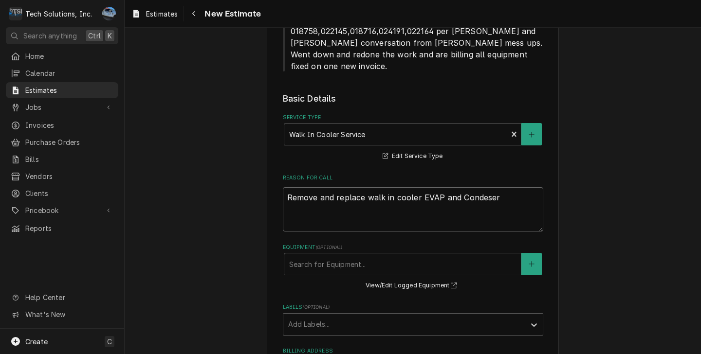
type textarea "x"
type textarea "Remove and replace walk in cooler EVAP and Condeser"
type textarea "x"
type textarea "Remove and replace walk in cooler EVAP and Condeser"
type textarea "x"
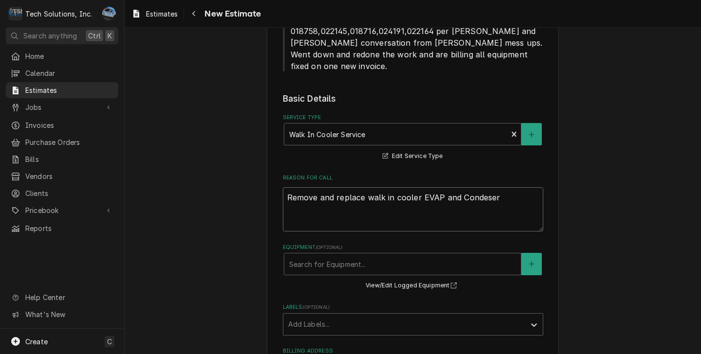
type textarea "Remove and replace walk in cooler EVAP and Condese"
type textarea "x"
type textarea "Remove and replace walk in cooler EVAP and Condes"
type textarea "x"
type textarea "Remove and replace walk in cooler EVAP and Conde"
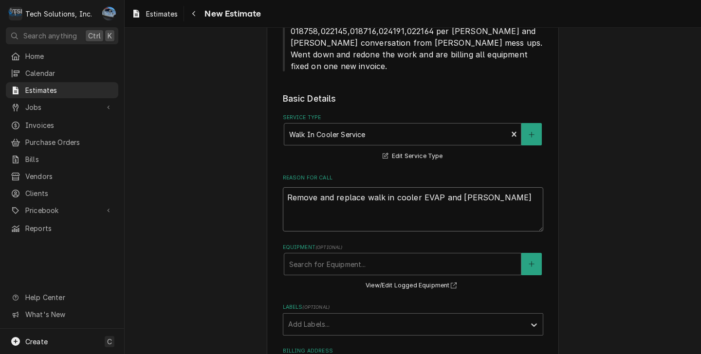
type textarea "x"
type textarea "Remove and replace walk in cooler EVAP and Cond"
type textarea "x"
type textarea "Remove and replace walk in cooler EVAP and Condo"
type textarea "x"
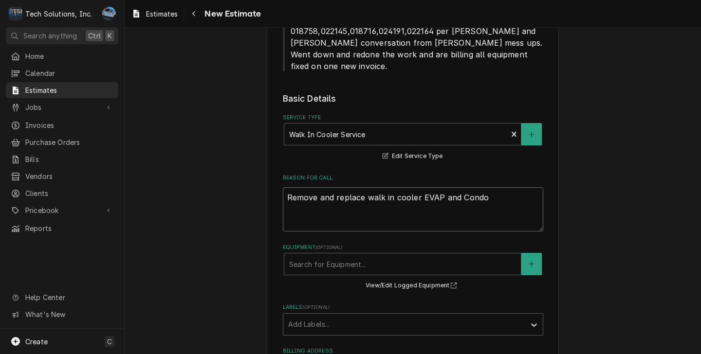
type textarea "Remove and replace walk in cooler EVAP and Condoe"
type textarea "x"
type textarea "Remove and replace walk in cooler EVAP and Condoer"
type textarea "x"
type textarea "Remove and replace walk in cooler EVAP and Condoe"
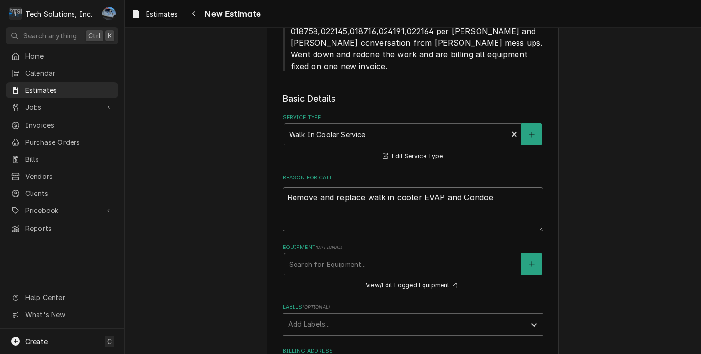
type textarea "x"
type textarea "Remove and replace walk in cooler EVAP and Condo"
type textarea "x"
type textarea "Remove and replace walk in cooler EVAP and Cond"
type textarea "x"
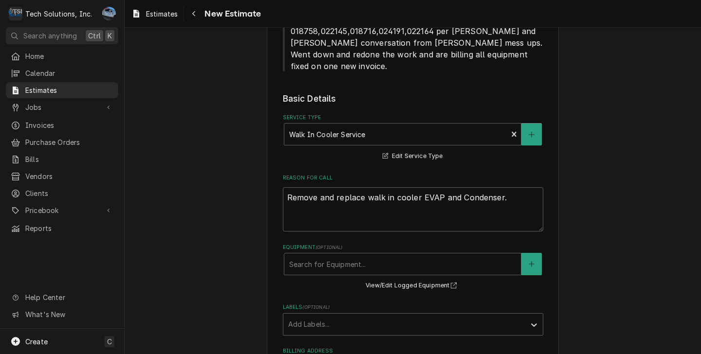
click at [590, 157] on div "Please provide the following information to create your estimate: Client Detail…" at bounding box center [413, 182] width 576 height 1263
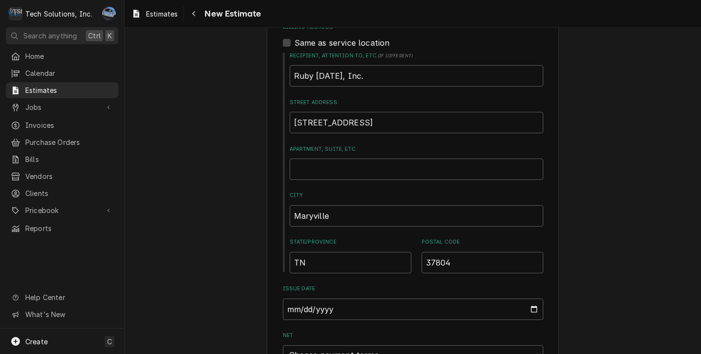
scroll to position [876, 0]
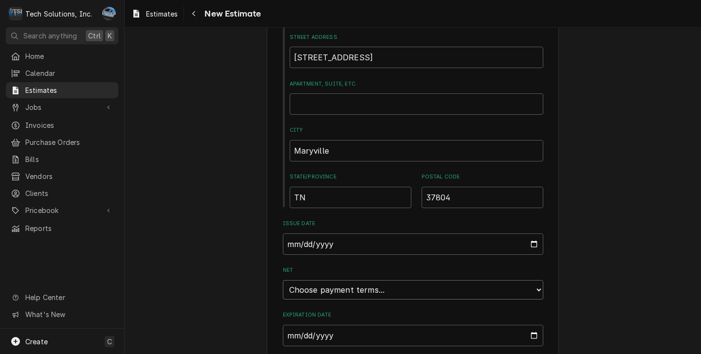
click at [375, 280] on select "Choose payment terms... Same Day Net 7 Net 14 Net 21 Net 30 Net 45 Net 60 Net 90" at bounding box center [413, 289] width 260 height 19
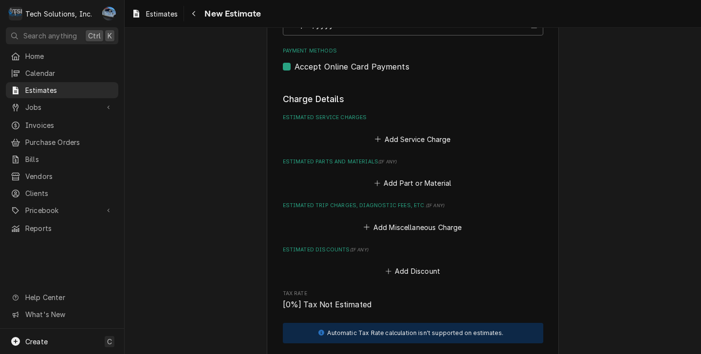
scroll to position [1119, 0]
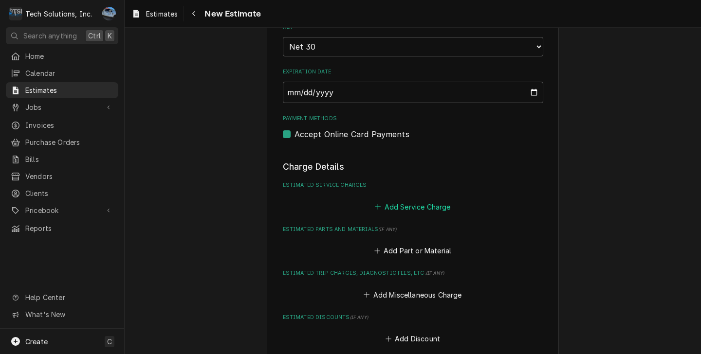
click at [398, 200] on button "Add Service Charge" at bounding box center [412, 207] width 79 height 14
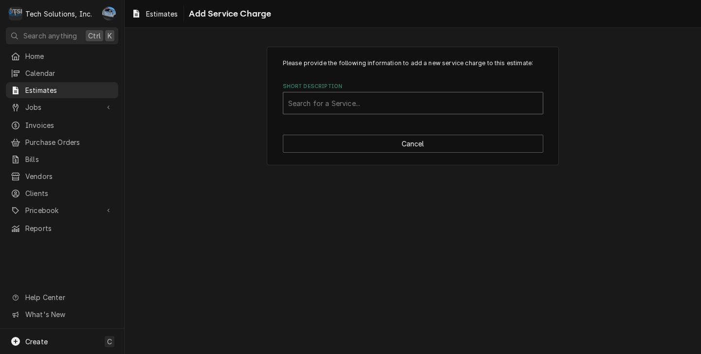
click at [374, 108] on div "Short Description" at bounding box center [413, 103] width 250 height 18
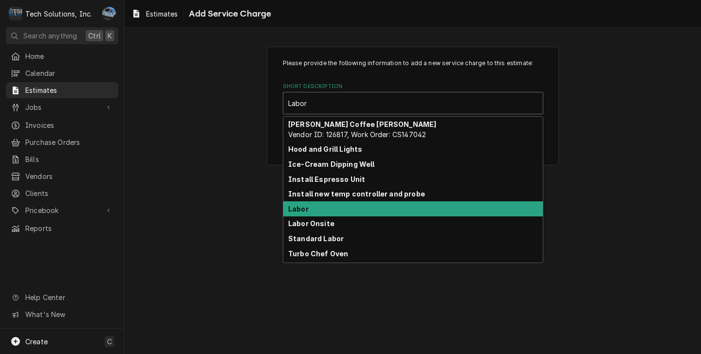
click at [315, 214] on div "Labor" at bounding box center [412, 208] width 259 height 15
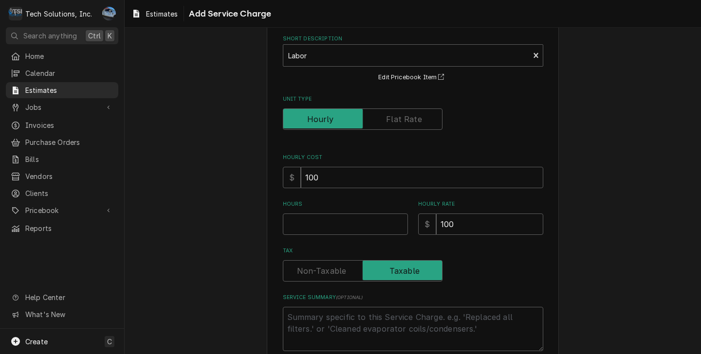
scroll to position [49, 0]
click at [329, 228] on input "Hours" at bounding box center [345, 223] width 125 height 21
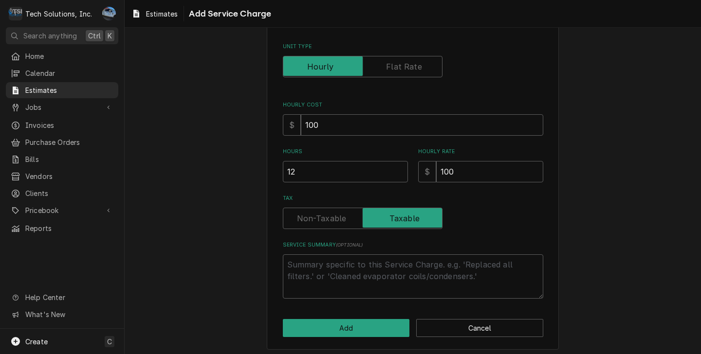
scroll to position [105, 0]
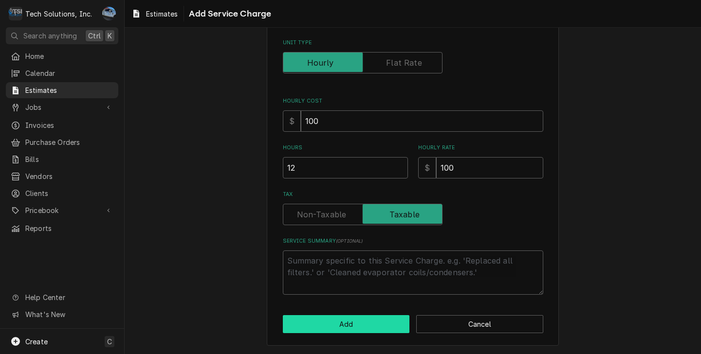
click at [351, 327] on button "Add" at bounding box center [346, 324] width 127 height 18
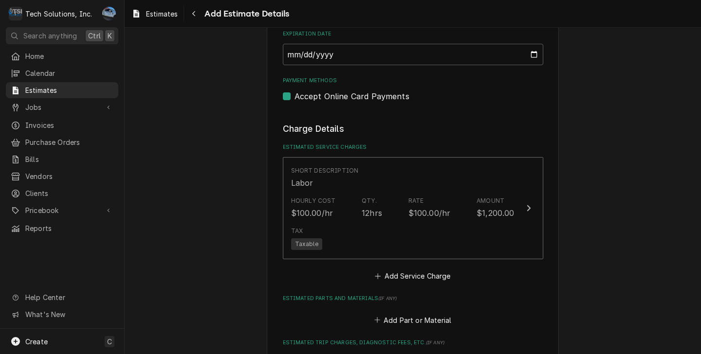
scroll to position [1157, 0]
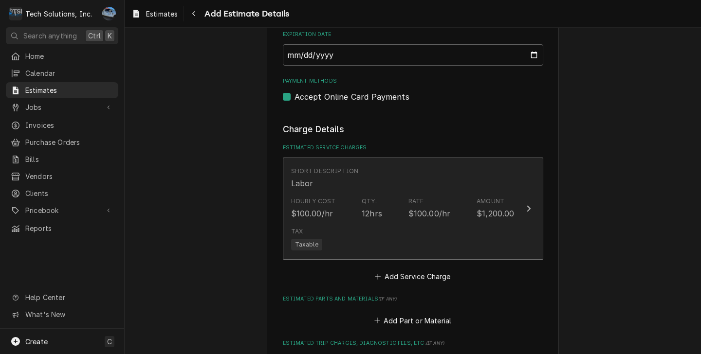
click at [369, 223] on div "Tax Taxable" at bounding box center [402, 238] width 223 height 31
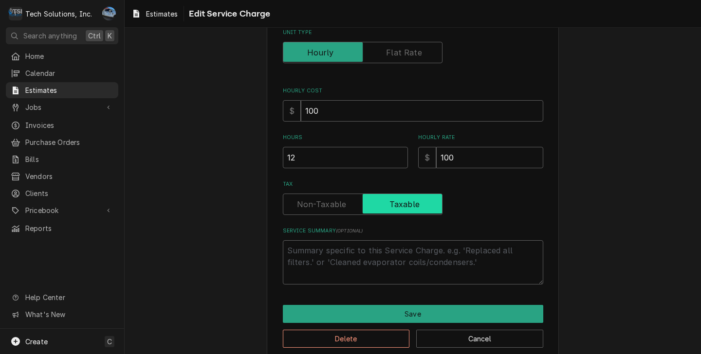
scroll to position [130, 0]
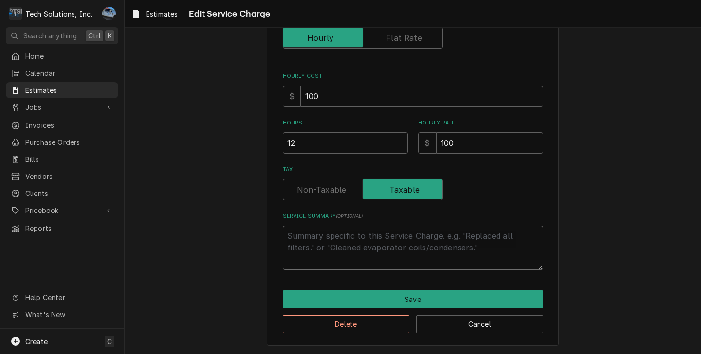
click at [343, 229] on textarea "Service Summary ( optional )" at bounding box center [413, 248] width 260 height 44
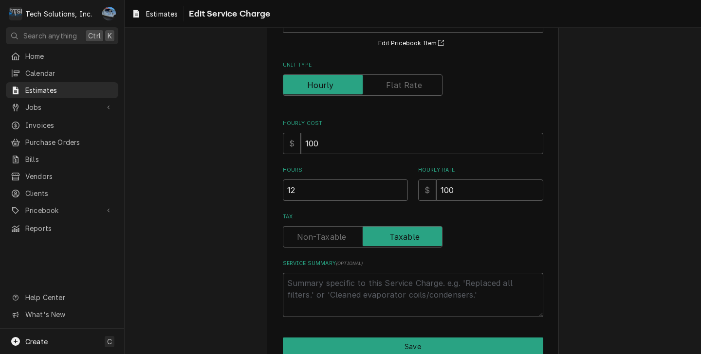
scroll to position [82, 0]
click at [304, 195] on input "12" at bounding box center [345, 190] width 125 height 21
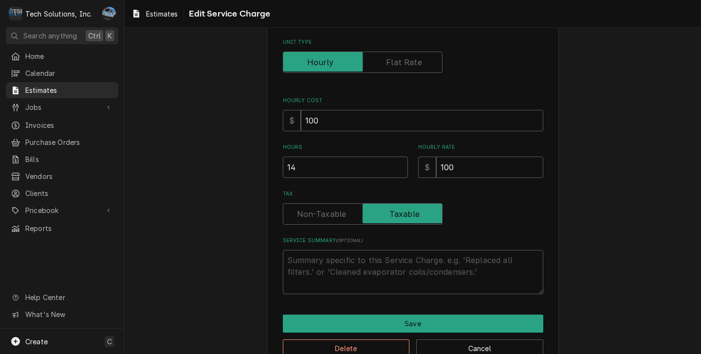
scroll to position [130, 0]
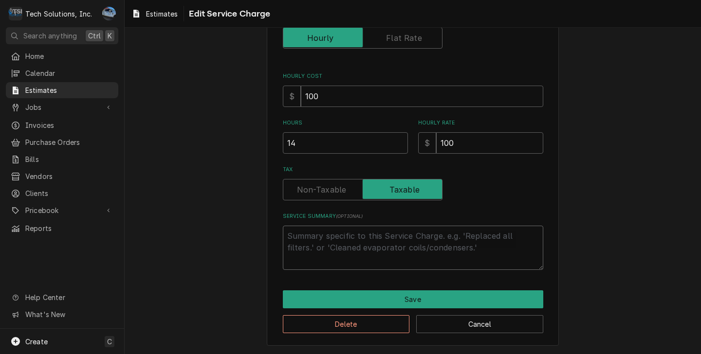
click at [319, 236] on textarea "Service Summary ( optional )" at bounding box center [413, 248] width 260 height 44
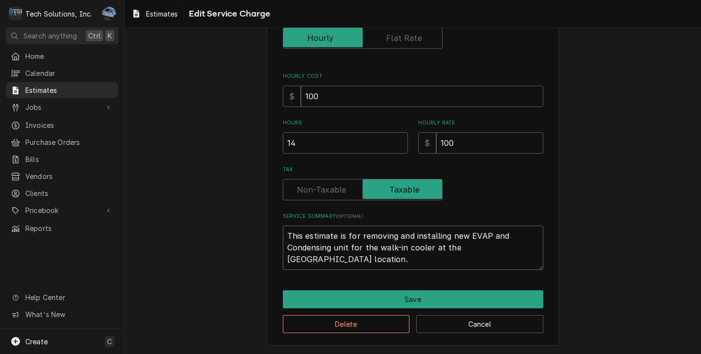
click at [529, 248] on textarea "This estimate is for removing and installing new EVAP and Condensing unit for t…" at bounding box center [413, 248] width 260 height 44
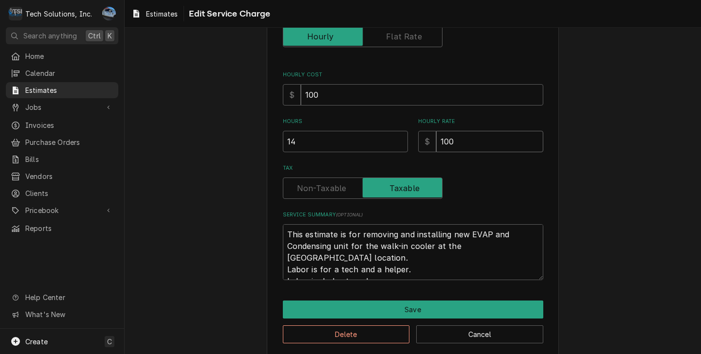
click at [476, 142] on input "100" at bounding box center [489, 141] width 107 height 21
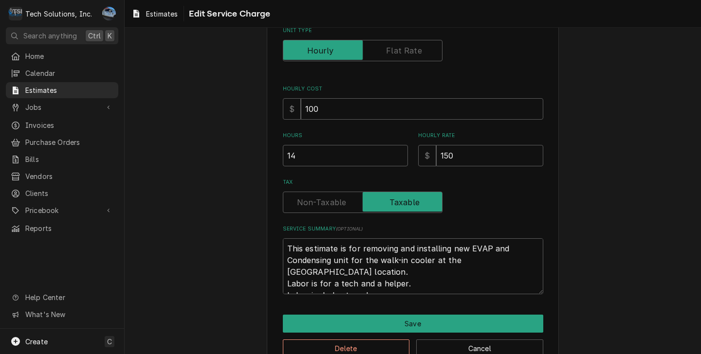
scroll to position [142, 0]
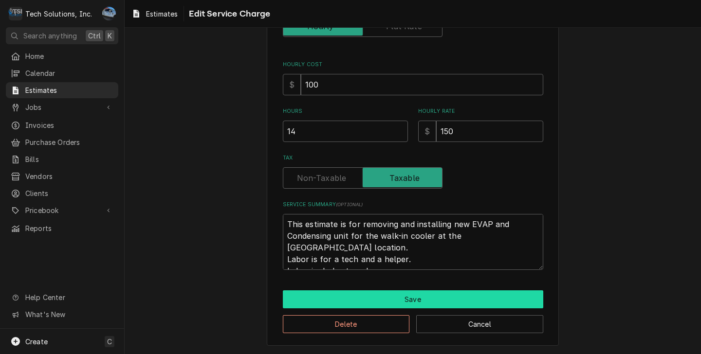
click at [384, 299] on button "Save" at bounding box center [413, 300] width 260 height 18
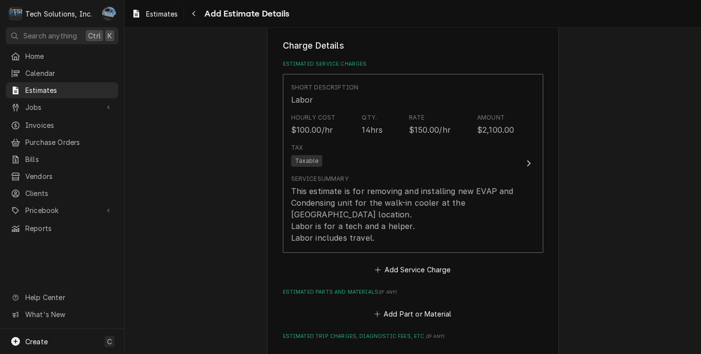
scroll to position [1243, 0]
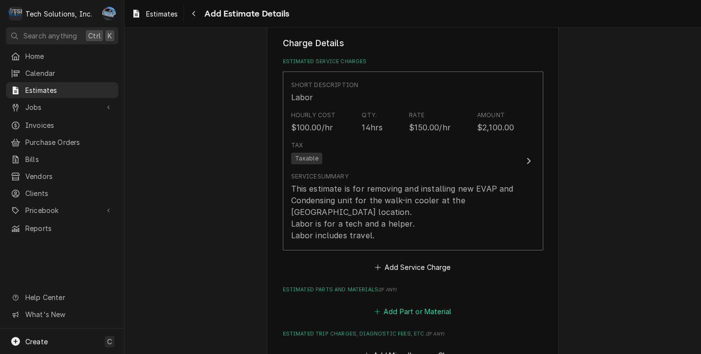
click at [403, 305] on button "Add Part or Material" at bounding box center [412, 312] width 80 height 14
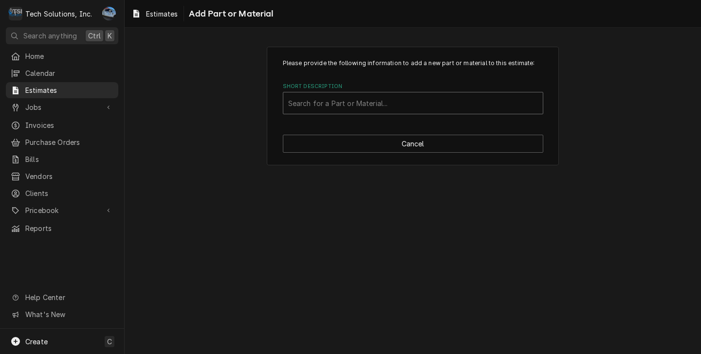
drag, startPoint x: 351, startPoint y: 115, endPoint x: 346, endPoint y: 106, distance: 10.0
click at [346, 106] on div "Short Description" at bounding box center [413, 103] width 250 height 18
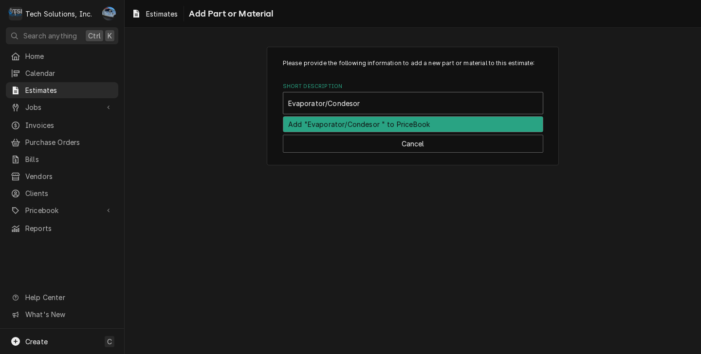
click at [350, 104] on input "Evaporator/Condesor" at bounding box center [326, 103] width 76 height 16
click at [348, 105] on input "Evaporator/Condesor" at bounding box center [326, 103] width 76 height 16
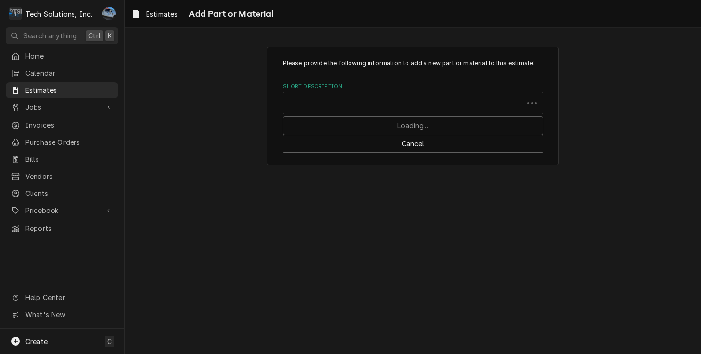
click at [391, 103] on div "Short Description" at bounding box center [403, 103] width 230 height 18
click at [377, 105] on div "Short Description" at bounding box center [413, 103] width 250 height 18
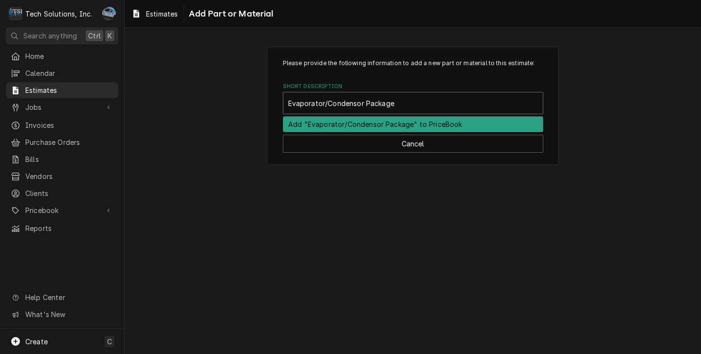
click at [395, 123] on div "Add "Evaporator/Condensor Package" to PriceBook" at bounding box center [412, 124] width 259 height 15
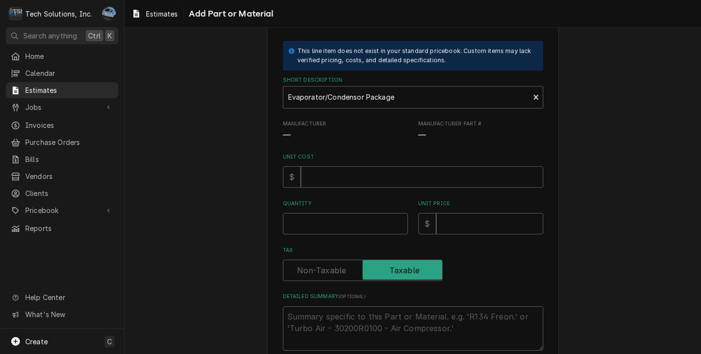
scroll to position [49, 0]
click at [503, 223] on input "Unit Price" at bounding box center [489, 222] width 107 height 21
click at [619, 250] on div "Please provide the following information to add a new part or material to this …" at bounding box center [413, 199] width 576 height 420
click at [372, 230] on input "Quantity" at bounding box center [345, 222] width 125 height 21
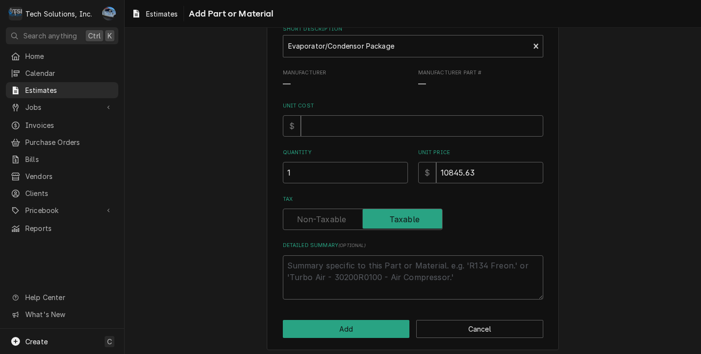
scroll to position [105, 0]
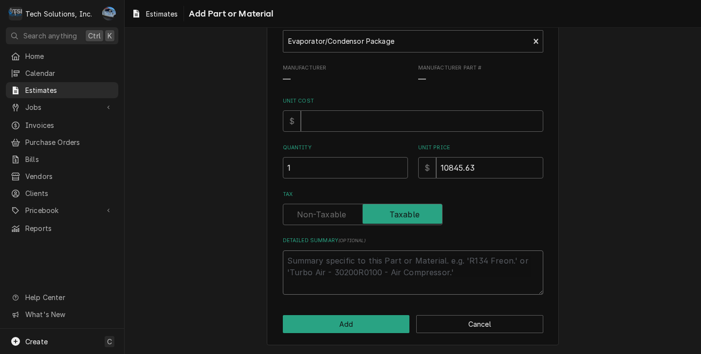
click at [414, 260] on textarea "Detailed Summary ( optional )" at bounding box center [413, 273] width 260 height 44
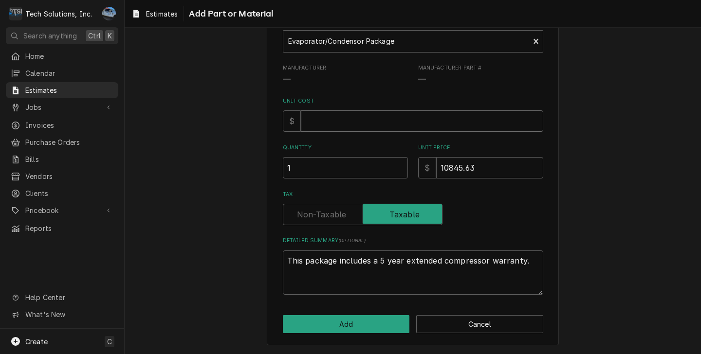
click at [328, 128] on input "Unit Cost" at bounding box center [422, 120] width 242 height 21
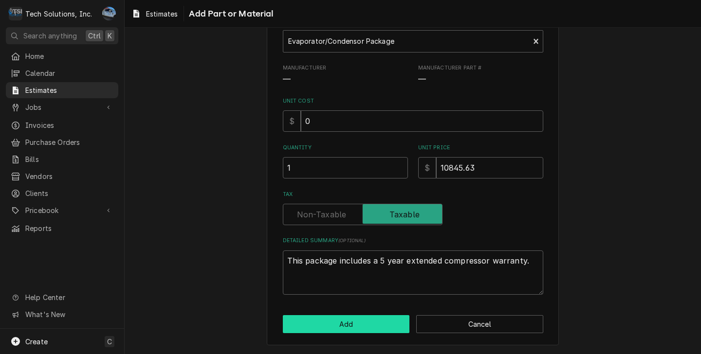
click at [318, 319] on button "Add" at bounding box center [346, 324] width 127 height 18
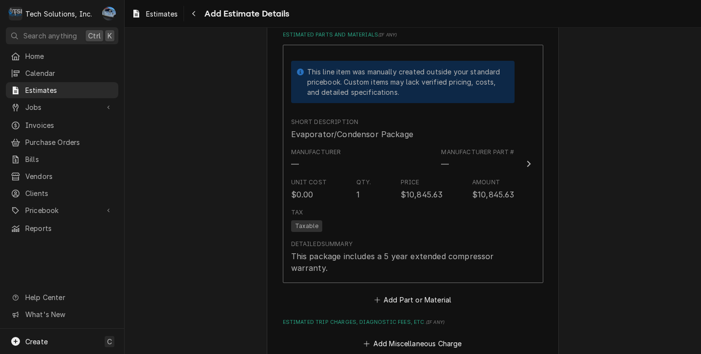
scroll to position [1524, 0]
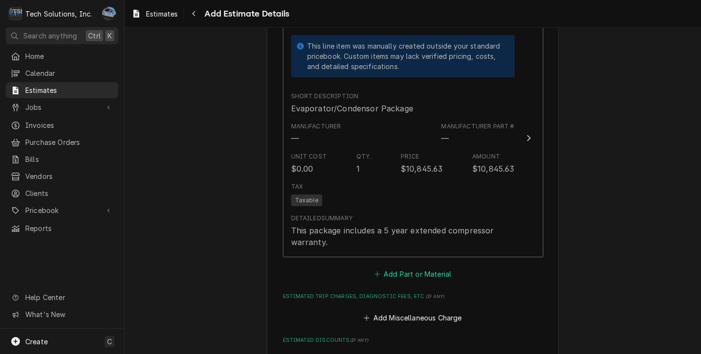
click at [407, 267] on button "Add Part or Material" at bounding box center [412, 274] width 80 height 14
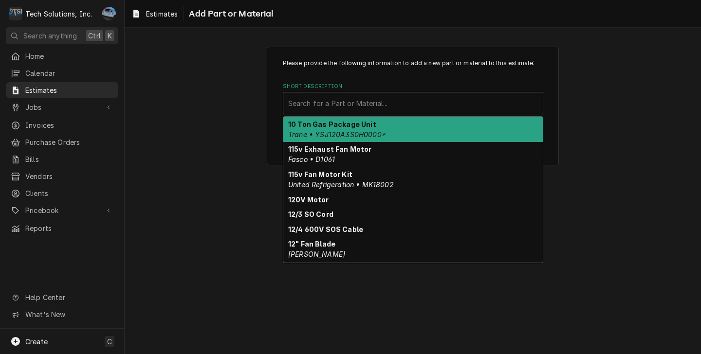
click at [332, 102] on div "Short Description" at bounding box center [413, 103] width 250 height 18
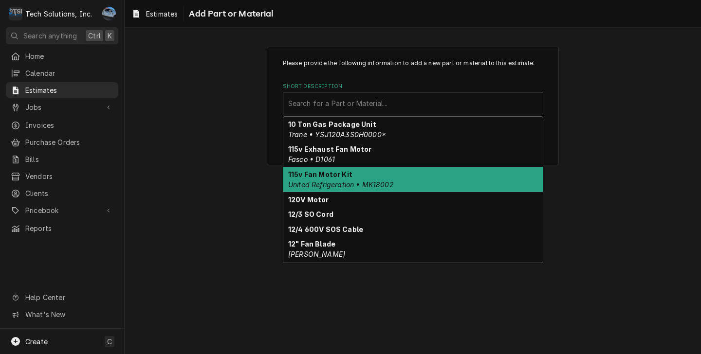
click at [604, 149] on div "Please provide the following information to add a new part or material to this …" at bounding box center [413, 106] width 576 height 136
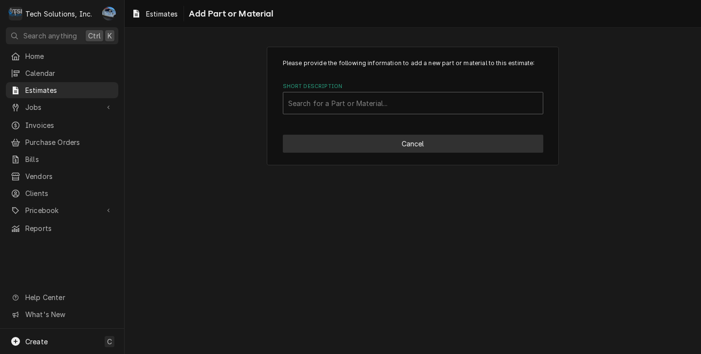
click at [421, 139] on button "Cancel" at bounding box center [413, 144] width 260 height 18
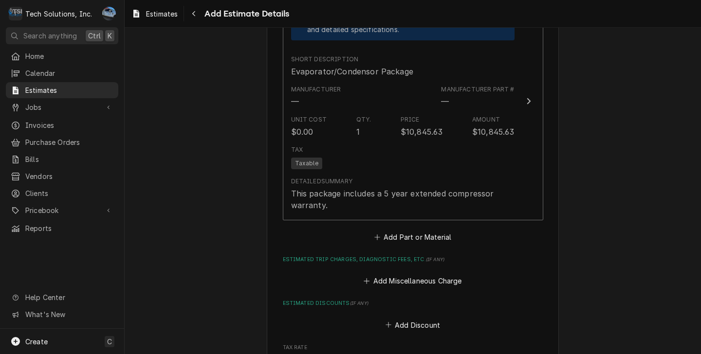
scroll to position [1561, 0]
click at [400, 230] on button "Add Part or Material" at bounding box center [412, 237] width 80 height 14
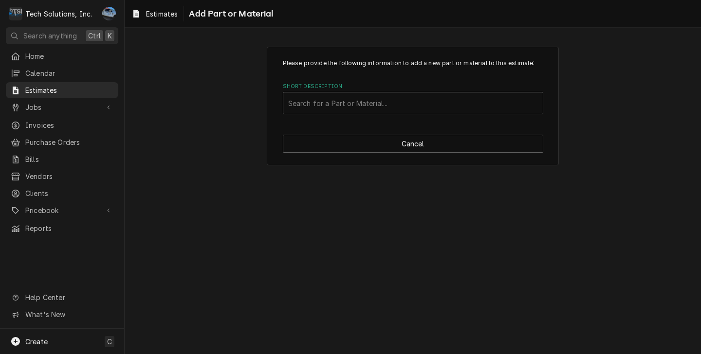
click at [358, 105] on div "Short Description" at bounding box center [413, 103] width 250 height 18
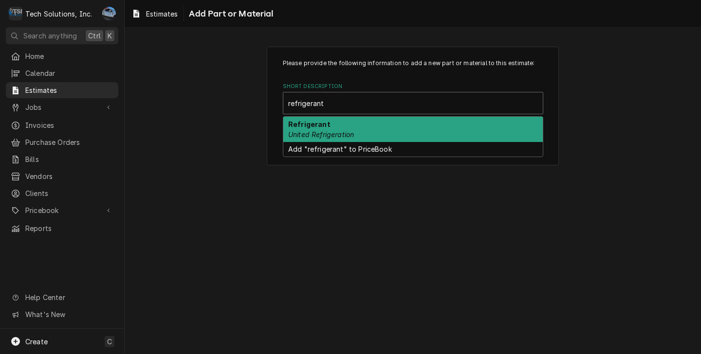
click at [344, 136] on em "United Refrigeration" at bounding box center [321, 134] width 66 height 8
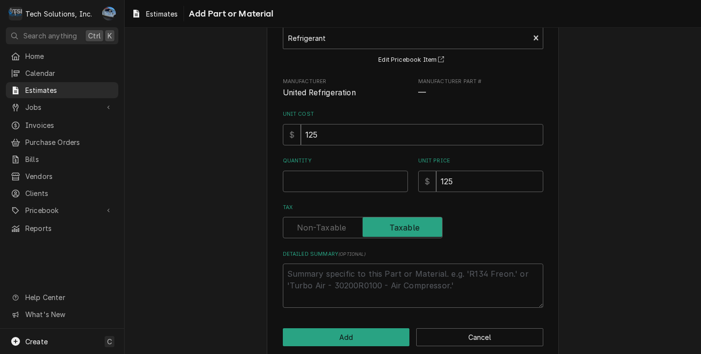
scroll to position [79, 0]
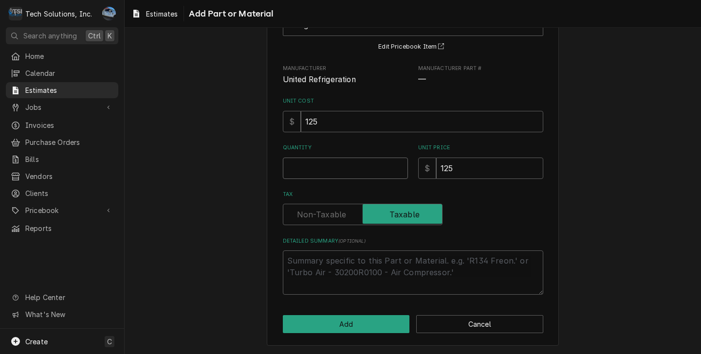
click at [357, 170] on input "Quantity" at bounding box center [345, 168] width 125 height 21
click at [340, 259] on textarea "Detailed Summary ( optional )" at bounding box center [413, 273] width 260 height 44
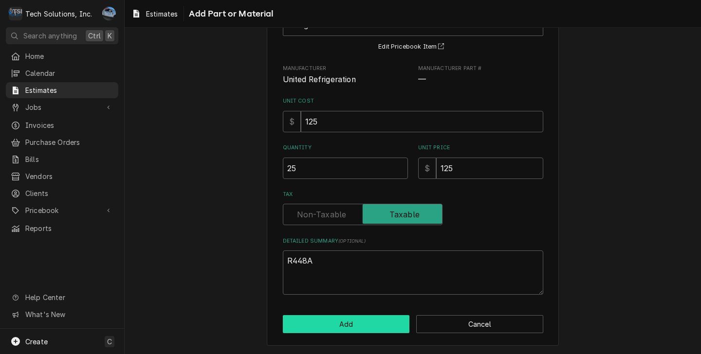
click at [323, 324] on button "Add" at bounding box center [346, 324] width 127 height 18
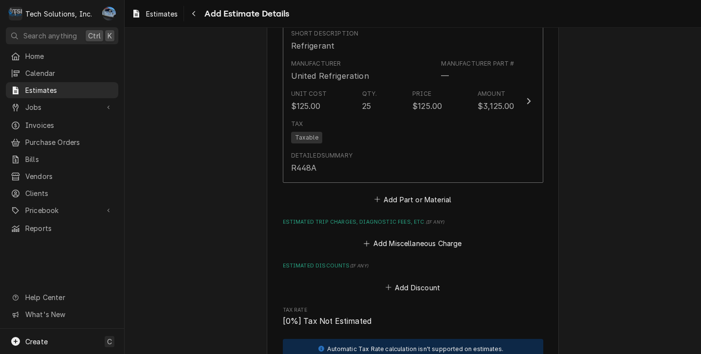
scroll to position [1767, 0]
click at [384, 192] on button "Add Part or Material" at bounding box center [412, 199] width 80 height 14
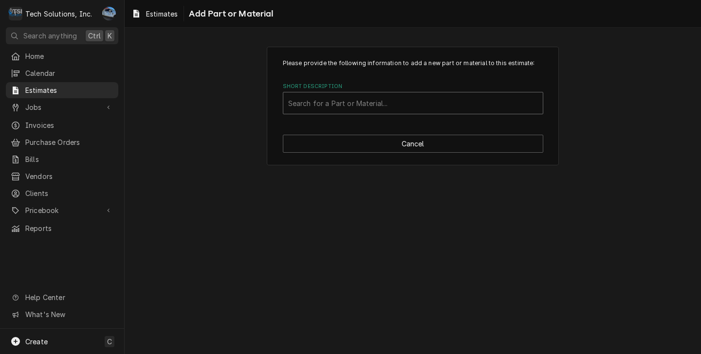
click at [341, 108] on div "Short Description" at bounding box center [413, 103] width 250 height 18
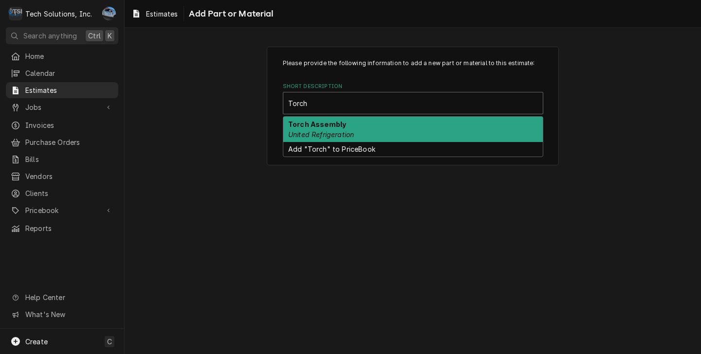
click at [360, 126] on div "Torch Assembly United Refrigeration" at bounding box center [412, 129] width 259 height 25
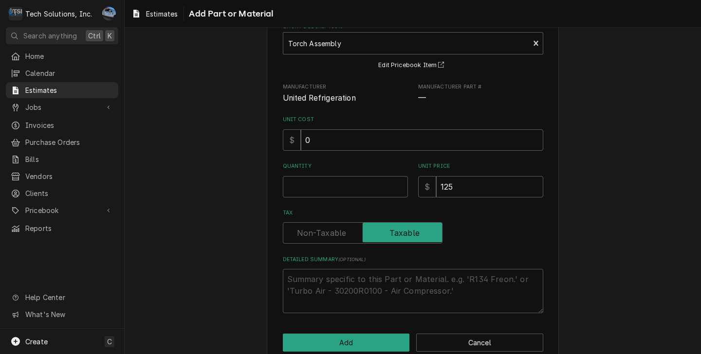
scroll to position [79, 0]
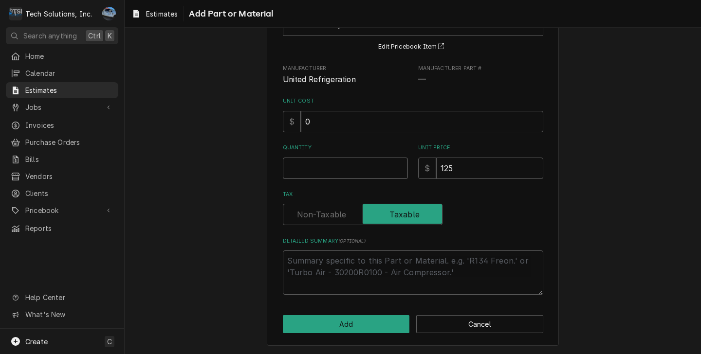
click at [357, 158] on input "Quantity" at bounding box center [345, 168] width 125 height 21
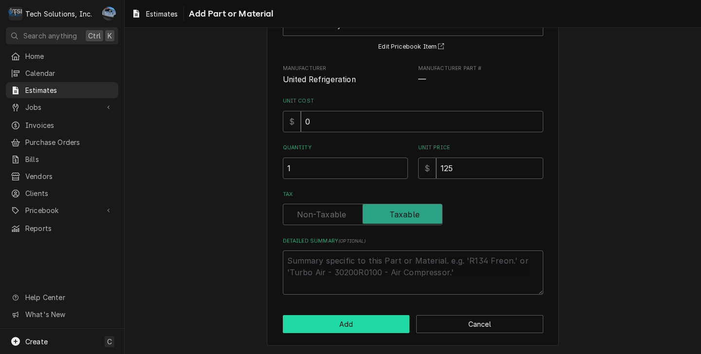
click at [354, 324] on button "Add" at bounding box center [346, 324] width 127 height 18
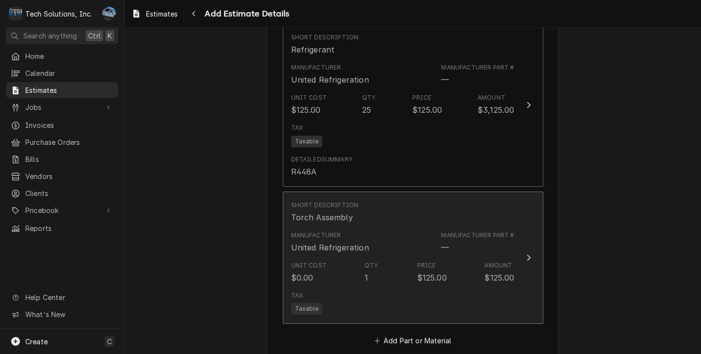
scroll to position [1756, 0]
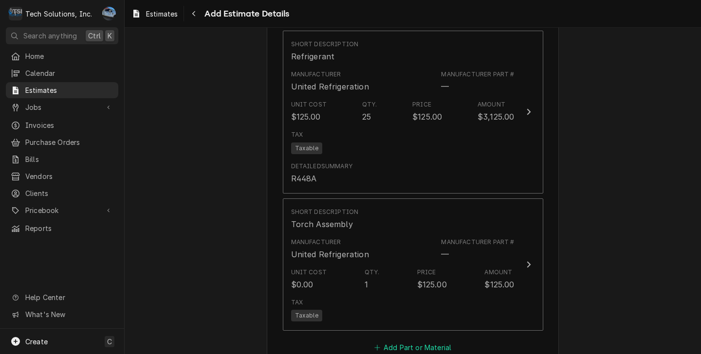
click at [417, 341] on button "Add Part or Material" at bounding box center [412, 348] width 80 height 14
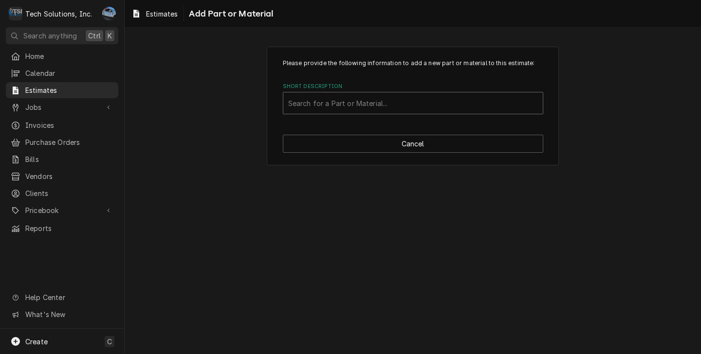
click at [358, 99] on div "Short Description" at bounding box center [413, 103] width 250 height 18
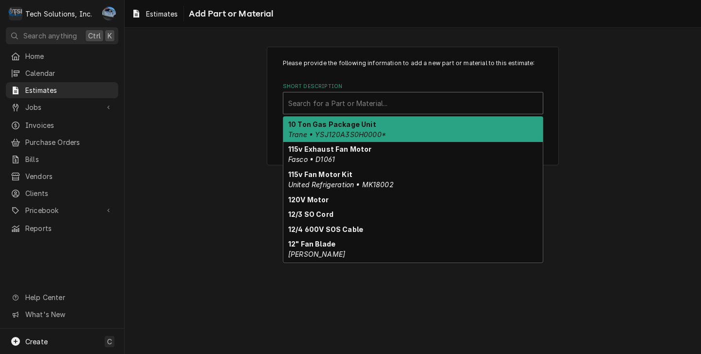
click at [604, 130] on div "Please provide the following information to add a new part or material to this …" at bounding box center [413, 106] width 576 height 136
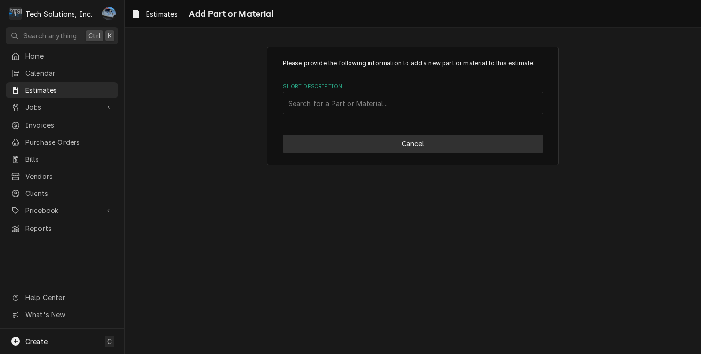
click at [480, 153] on button "Cancel" at bounding box center [413, 144] width 260 height 18
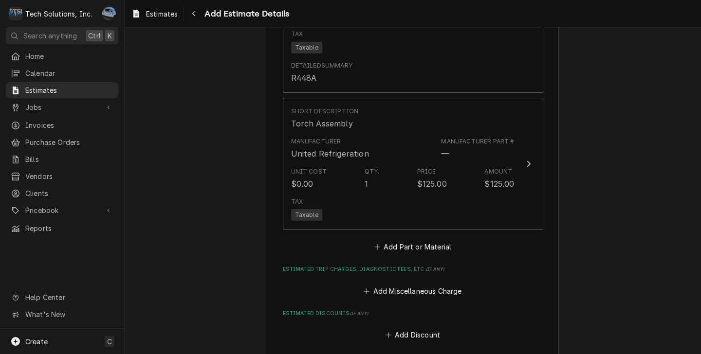
scroll to position [1856, 0]
click at [402, 284] on button "Add Miscellaneous Charge" at bounding box center [412, 291] width 101 height 14
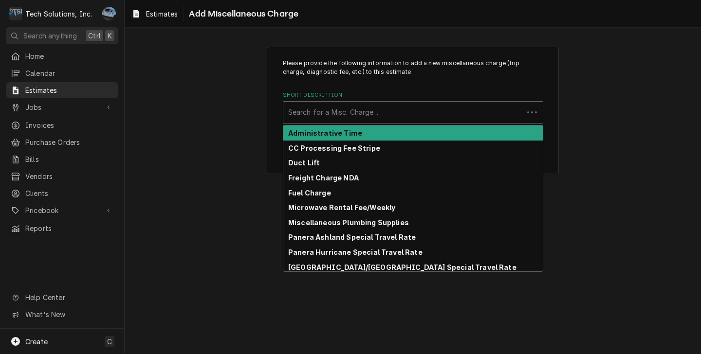
click at [350, 101] on div "Search for a Misc. Charge..." at bounding box center [413, 112] width 260 height 22
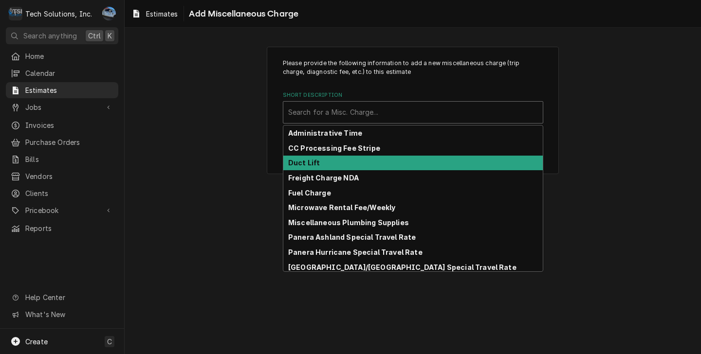
click at [351, 162] on div "Duct Lift" at bounding box center [412, 163] width 259 height 15
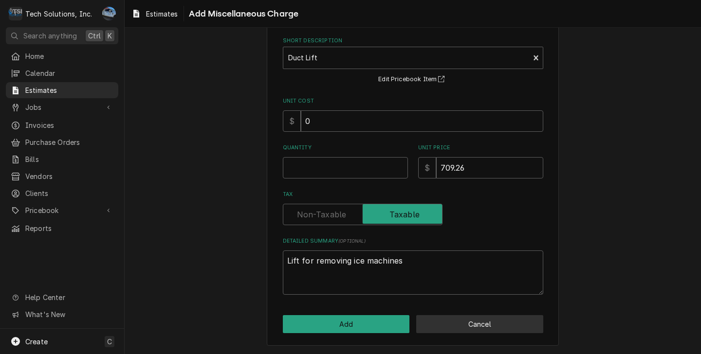
click at [448, 324] on button "Cancel" at bounding box center [479, 324] width 127 height 18
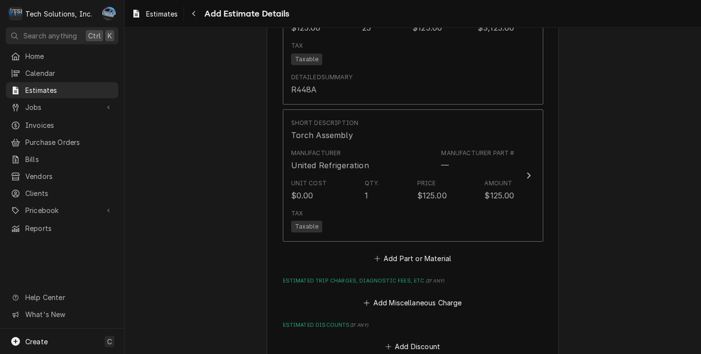
scroll to position [1845, 0]
click at [409, 295] on button "Add Miscellaneous Charge" at bounding box center [412, 302] width 101 height 14
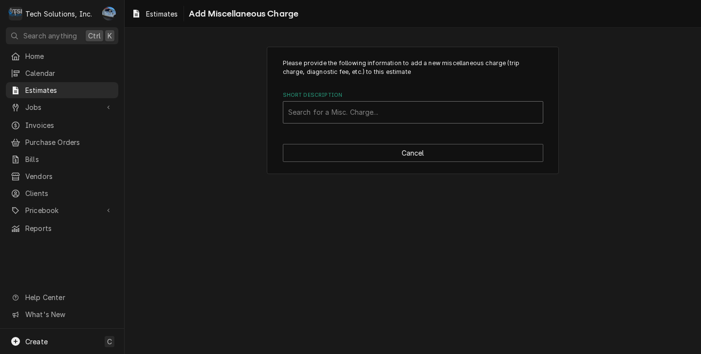
click at [332, 113] on div "Short Description" at bounding box center [413, 113] width 250 height 18
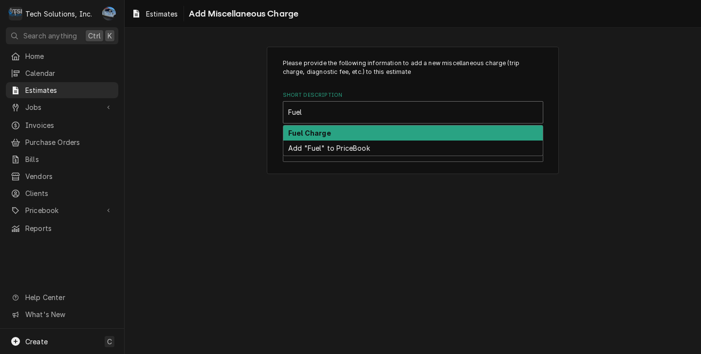
click at [342, 137] on div "Fuel Charge" at bounding box center [412, 133] width 259 height 15
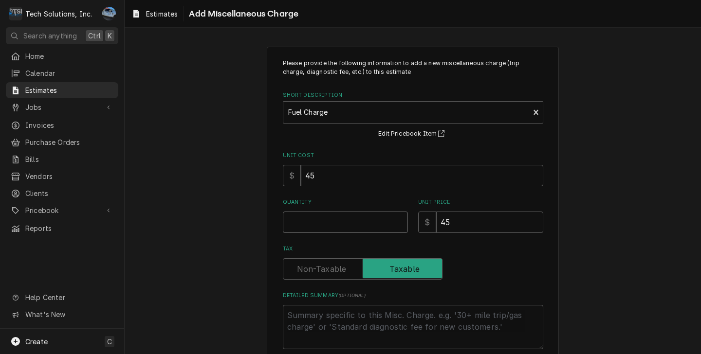
click at [332, 218] on input "Quantity" at bounding box center [345, 222] width 125 height 21
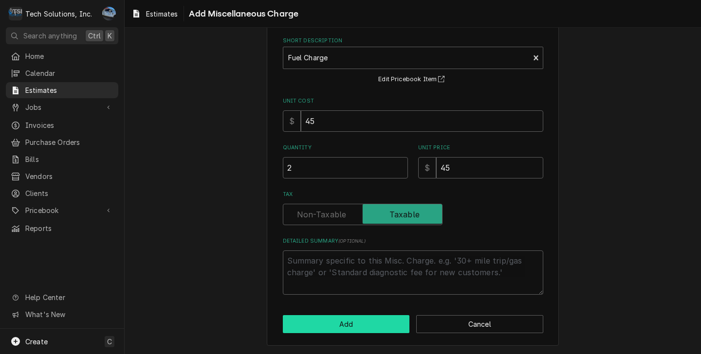
click at [339, 324] on button "Add" at bounding box center [346, 324] width 127 height 18
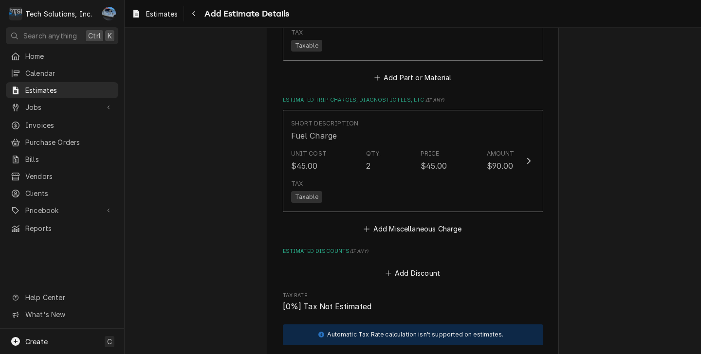
scroll to position [2029, 0]
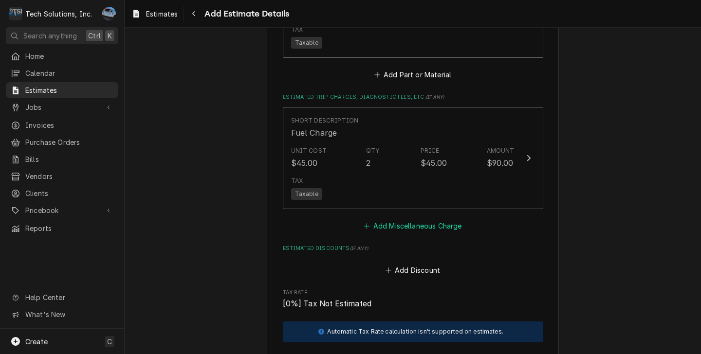
click at [390, 220] on button "Add Miscellaneous Charge" at bounding box center [412, 227] width 101 height 14
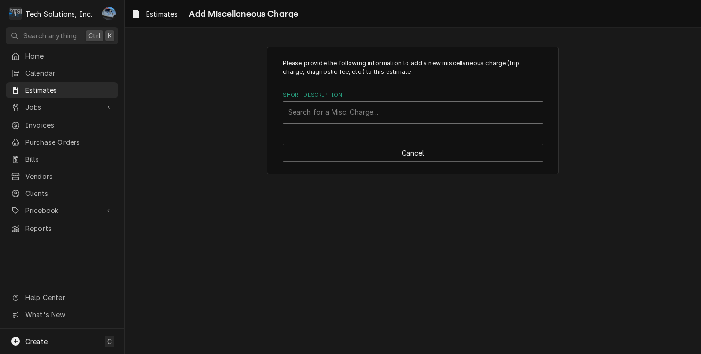
click at [318, 117] on div "Short Description" at bounding box center [413, 113] width 250 height 18
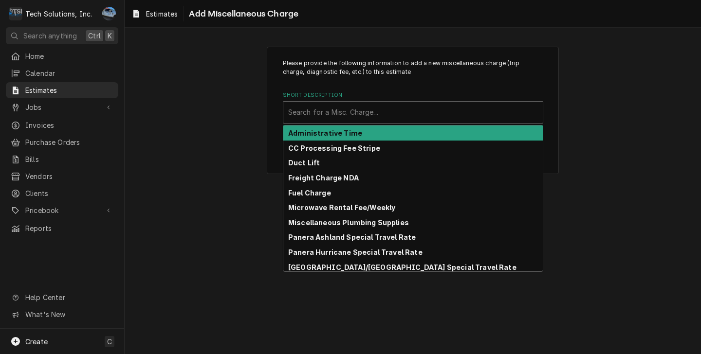
click at [678, 144] on div "Please provide the following information to add a new miscellaneous charge (tri…" at bounding box center [413, 110] width 576 height 145
click at [369, 113] on div "Short Description" at bounding box center [413, 113] width 250 height 18
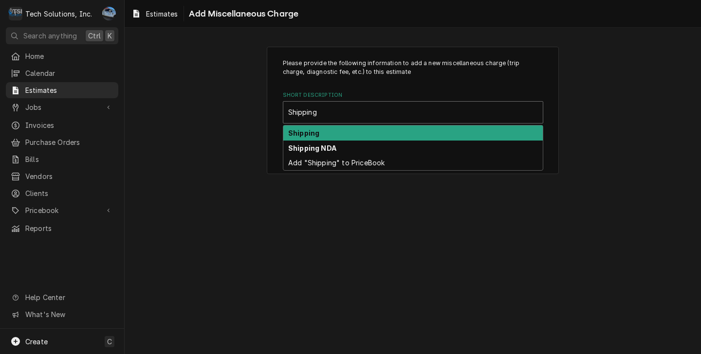
click at [335, 131] on div "Shipping" at bounding box center [412, 133] width 259 height 15
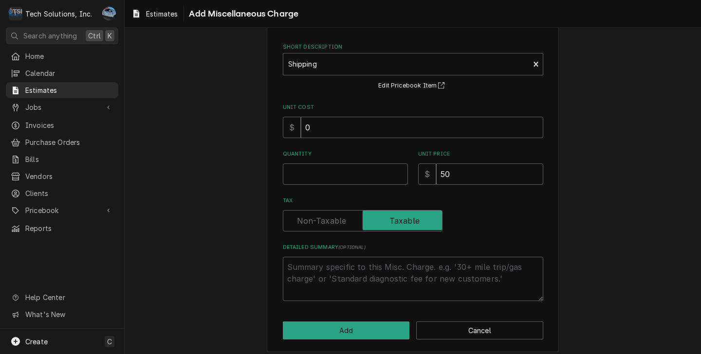
scroll to position [49, 0]
click at [332, 171] on input "Quantity" at bounding box center [345, 173] width 125 height 21
click at [477, 173] on input "50" at bounding box center [489, 173] width 107 height 21
click at [356, 333] on button "Add" at bounding box center [346, 330] width 127 height 18
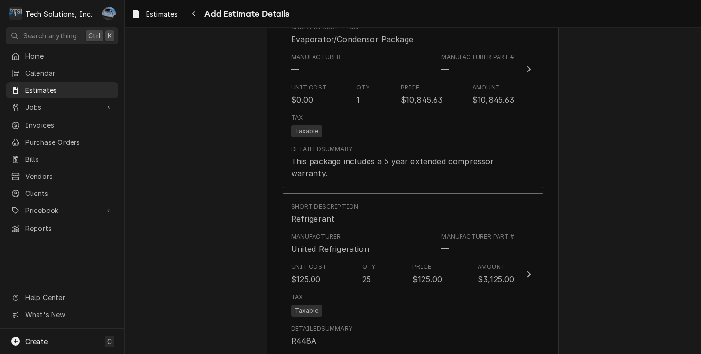
scroll to position [1628, 0]
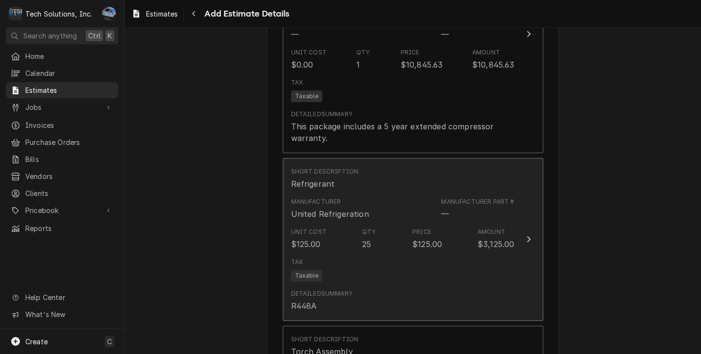
click at [460, 254] on div "Tax Taxable" at bounding box center [402, 269] width 223 height 31
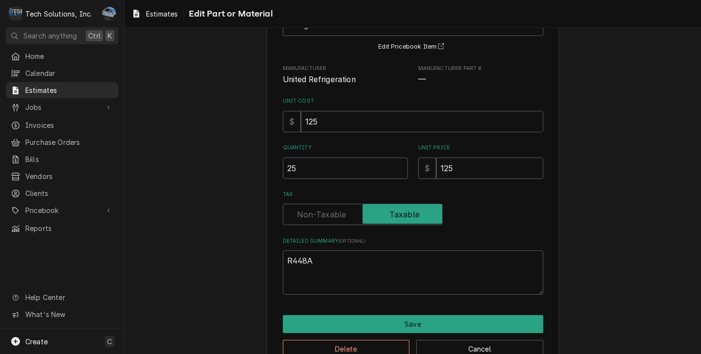
scroll to position [105, 0]
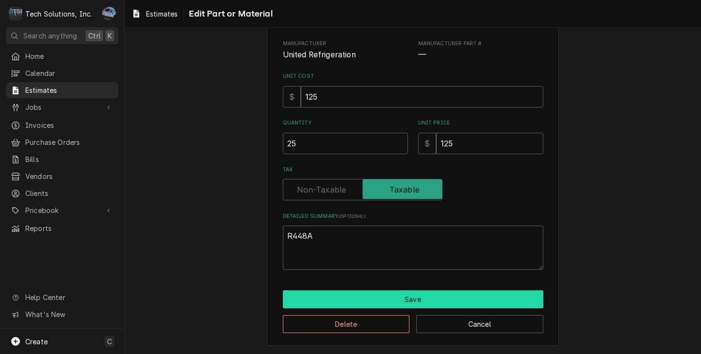
click at [390, 298] on button "Save" at bounding box center [413, 300] width 260 height 18
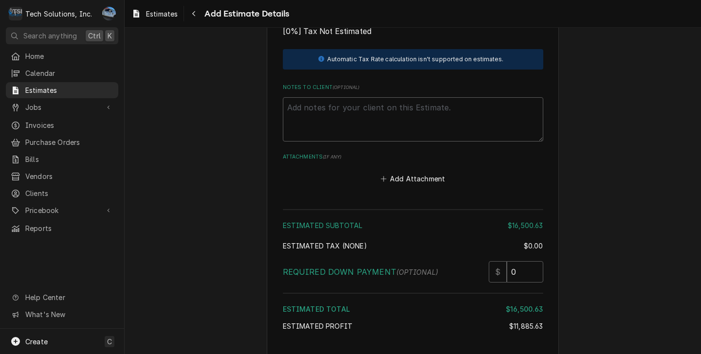
scroll to position [2412, 0]
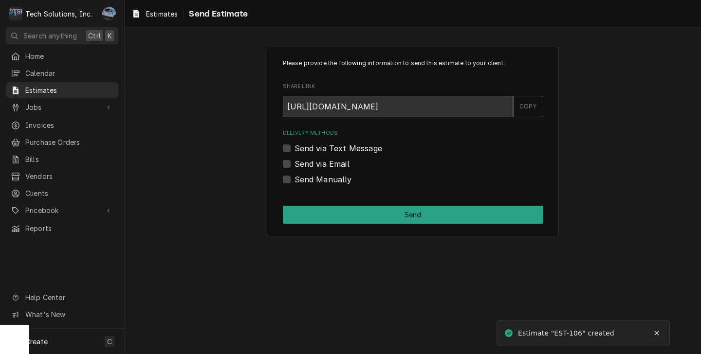
click at [294, 165] on label "Send via Email" at bounding box center [321, 164] width 55 height 12
click at [294, 165] on input "Send via Email" at bounding box center [424, 168] width 260 height 21
checkbox input "true"
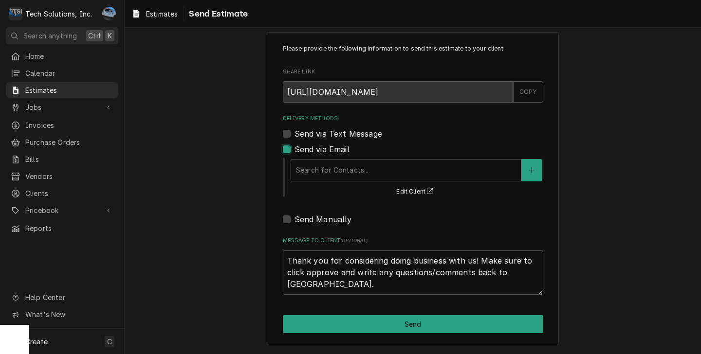
scroll to position [15, 0]
click at [363, 173] on div "Delivery Methods" at bounding box center [406, 171] width 220 height 18
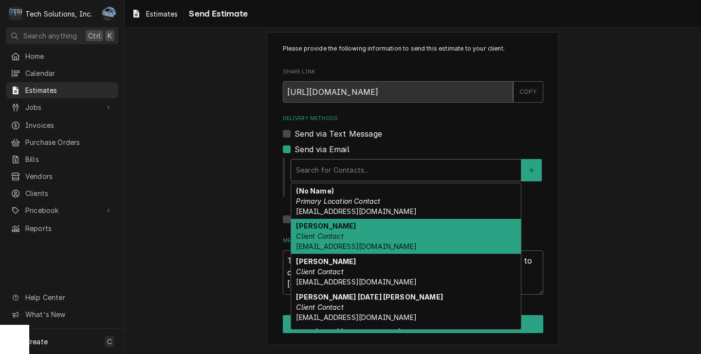
click at [361, 235] on div "Andy Chambers Client Contact achambers@rubytuesday.com" at bounding box center [406, 237] width 230 height 36
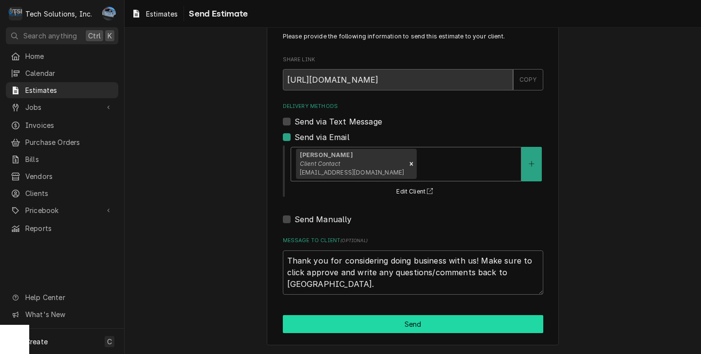
scroll to position [27, 0]
click at [387, 320] on button "Send" at bounding box center [413, 324] width 260 height 18
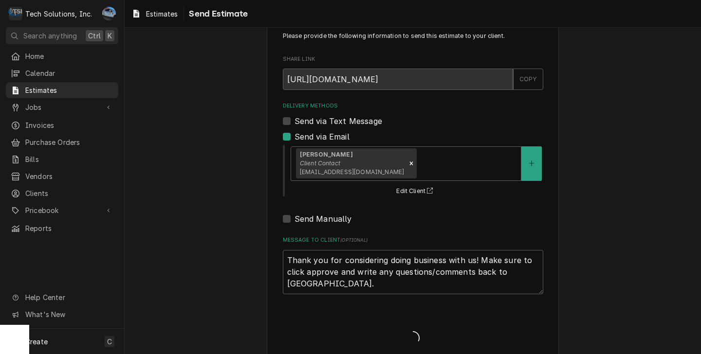
type textarea "x"
